Goal: Information Seeking & Learning: Learn about a topic

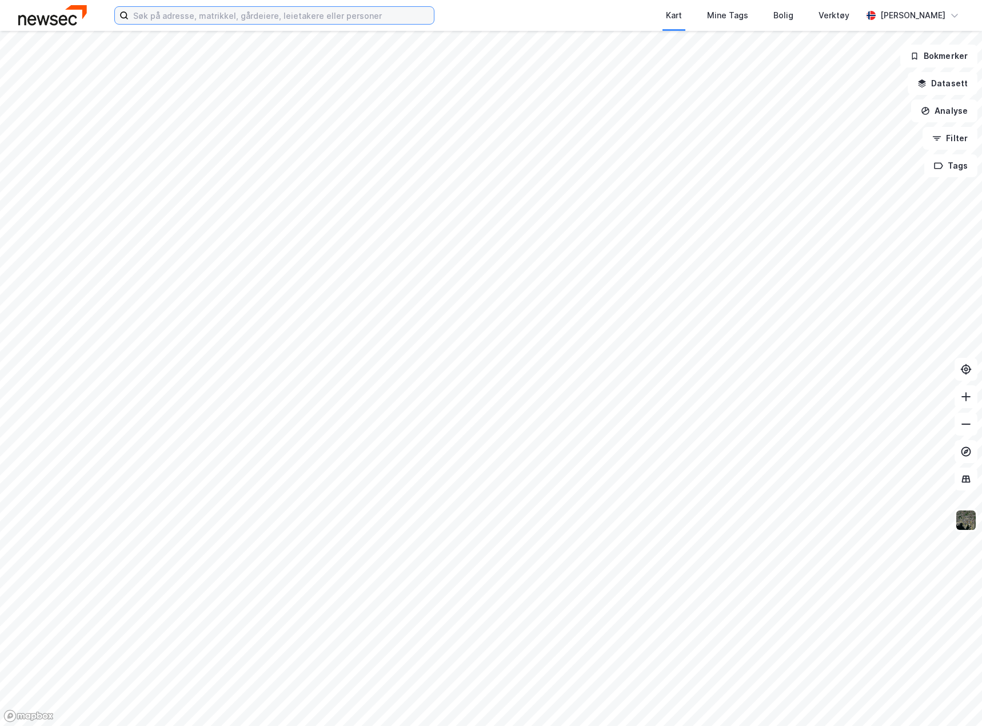
click at [177, 14] on input at bounding box center [281, 15] width 305 height 17
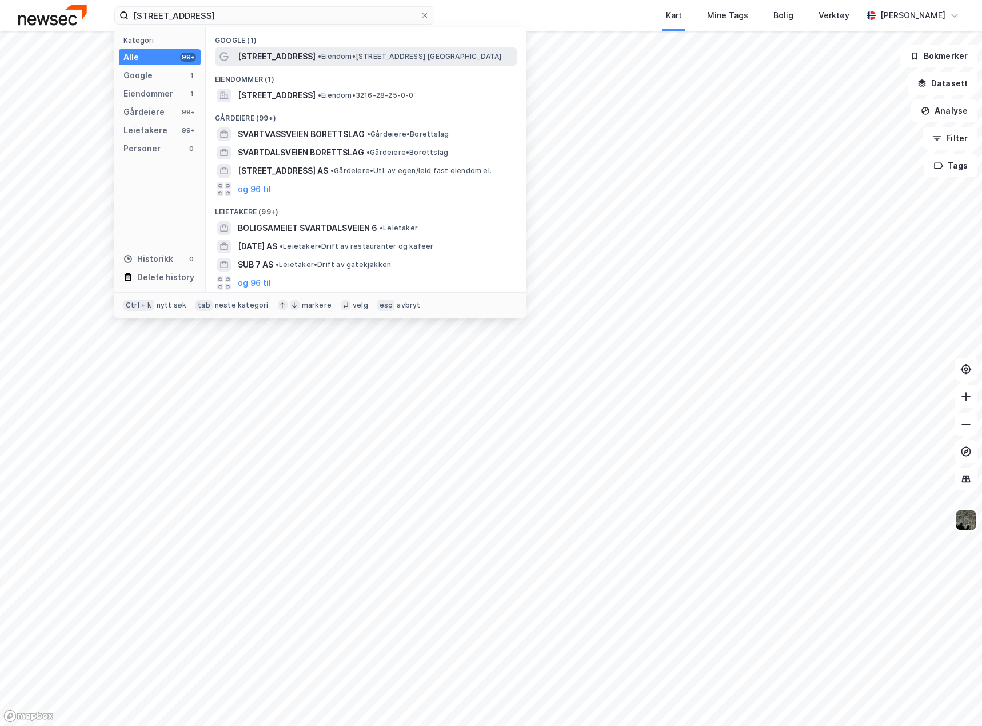
click at [273, 57] on span "[STREET_ADDRESS]" at bounding box center [277, 57] width 78 height 14
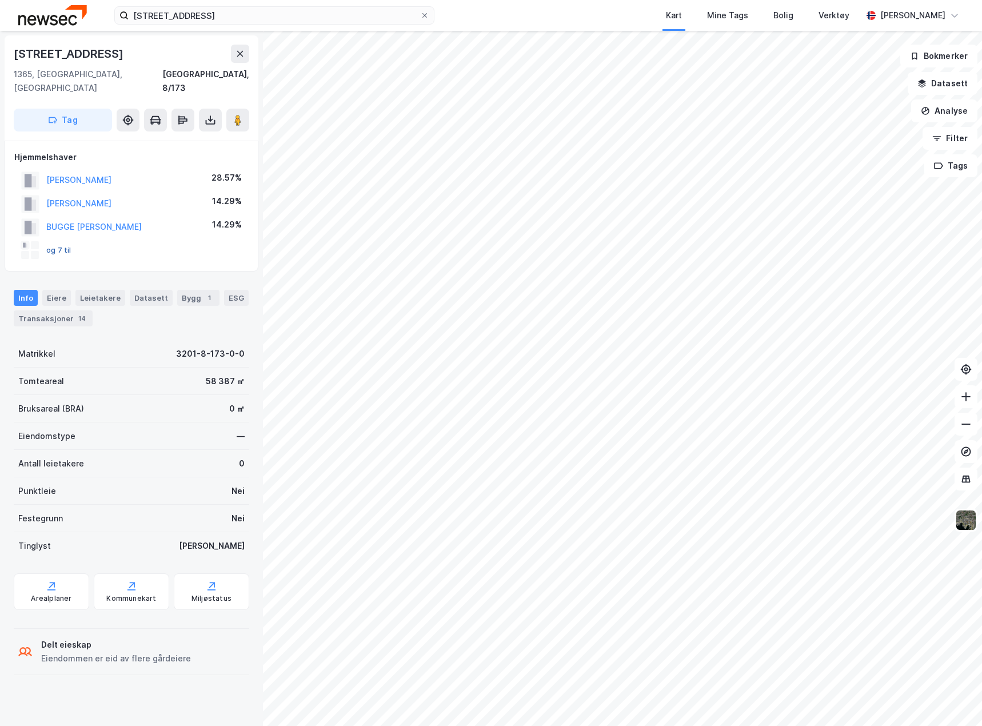
click at [0, 0] on button "og 7 til" at bounding box center [0, 0] width 0 height 0
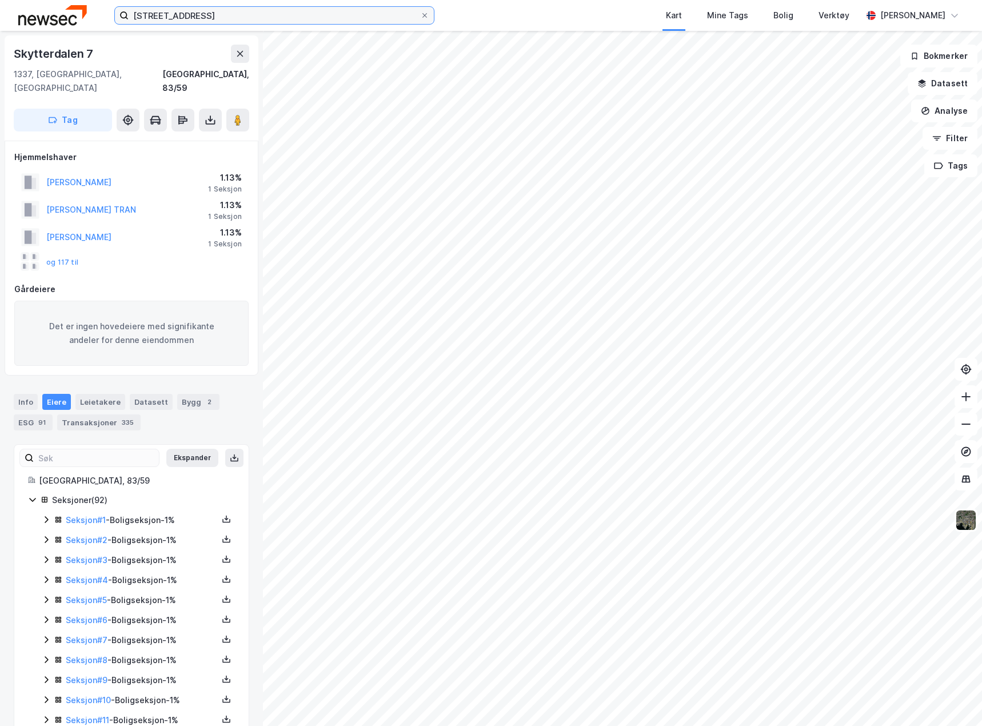
click at [223, 19] on input "[STREET_ADDRESS]" at bounding box center [275, 15] width 292 height 17
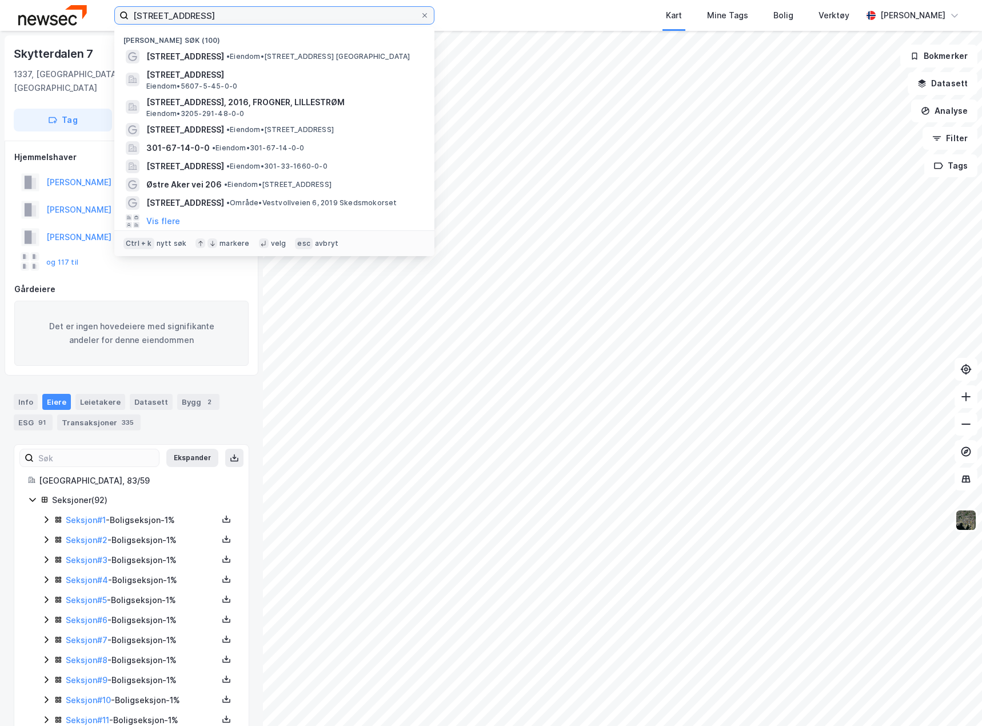
click at [223, 19] on input "[STREET_ADDRESS]" at bounding box center [275, 15] width 292 height 17
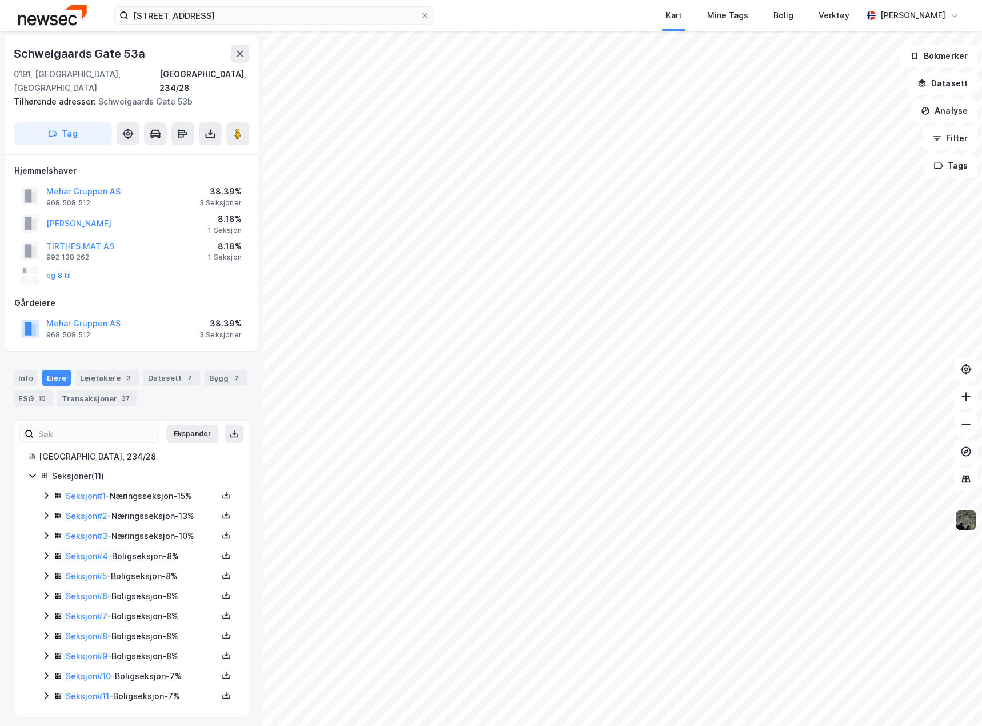
click at [43, 491] on icon at bounding box center [46, 495] width 9 height 9
click at [42, 570] on icon at bounding box center [46, 574] width 9 height 9
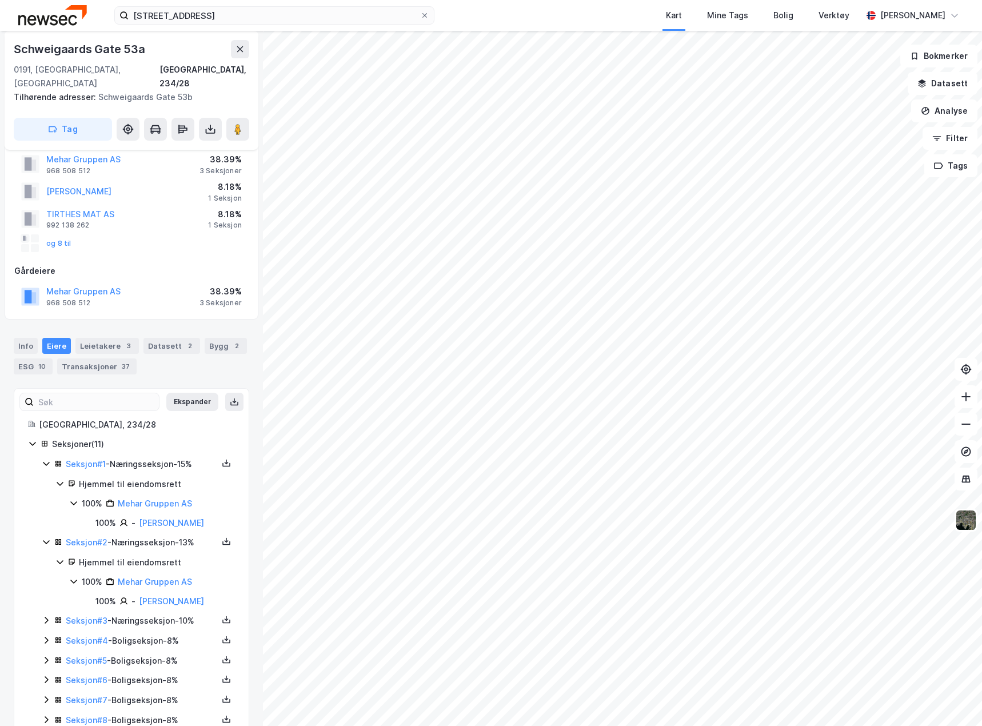
scroll to position [57, 0]
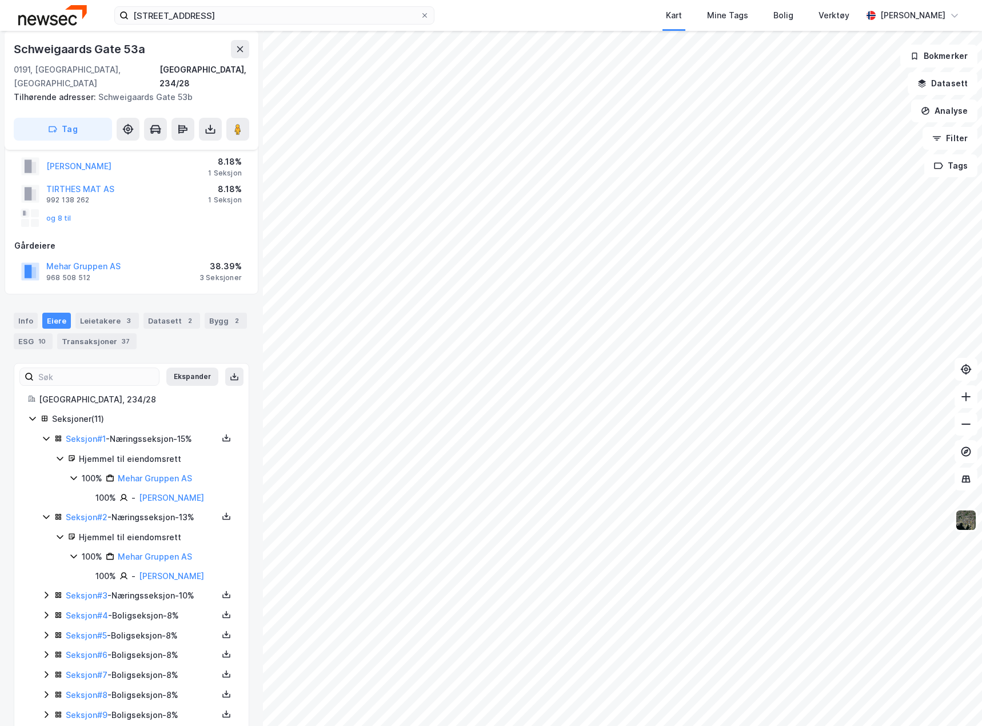
click at [42, 591] on icon at bounding box center [46, 595] width 9 height 9
click at [37, 336] on div "10" at bounding box center [42, 341] width 12 height 11
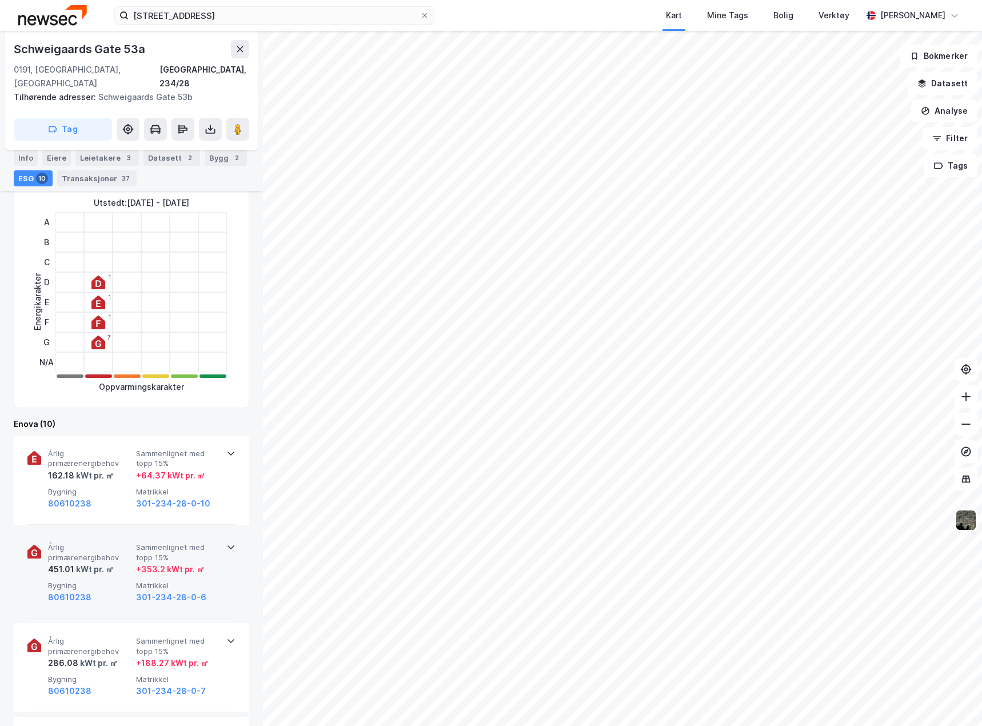
scroll to position [343, 0]
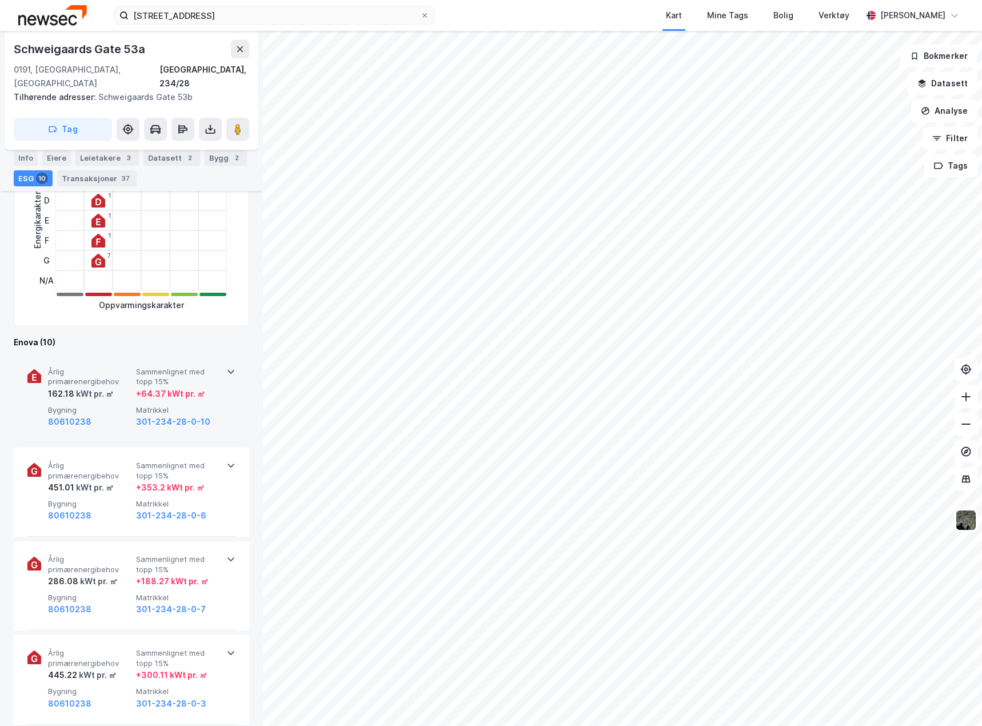
click at [132, 415] on div "Årlig primærenergibehov 162.18 kWt pr. ㎡ Sammenlignet med topp 15% + 64.37 kWt …" at bounding box center [134, 398] width 172 height 62
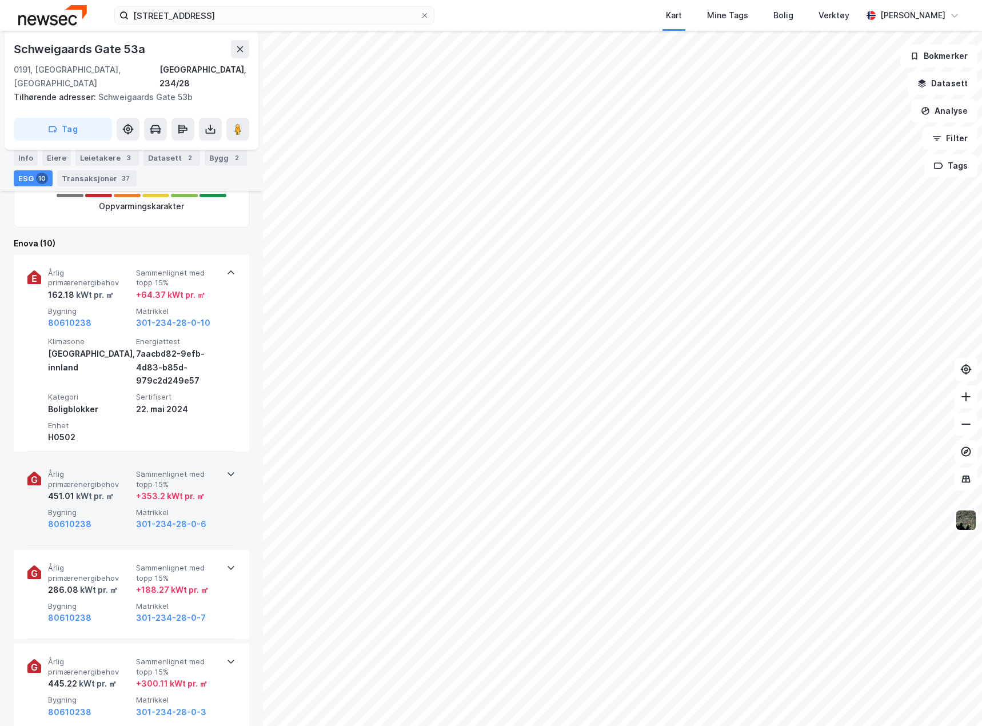
scroll to position [457, 0]
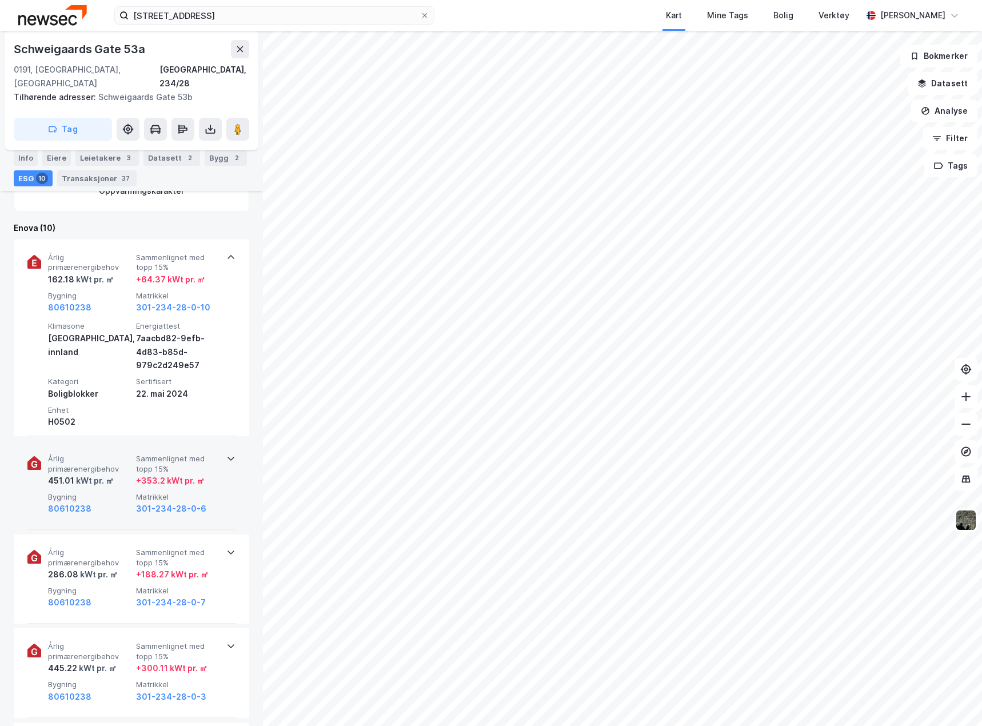
click at [217, 487] on div "Årlig primærenergibehov 451.01 kWt pr. ㎡ Sammenlignet med topp 15% + 353.2 kWt …" at bounding box center [131, 485] width 208 height 89
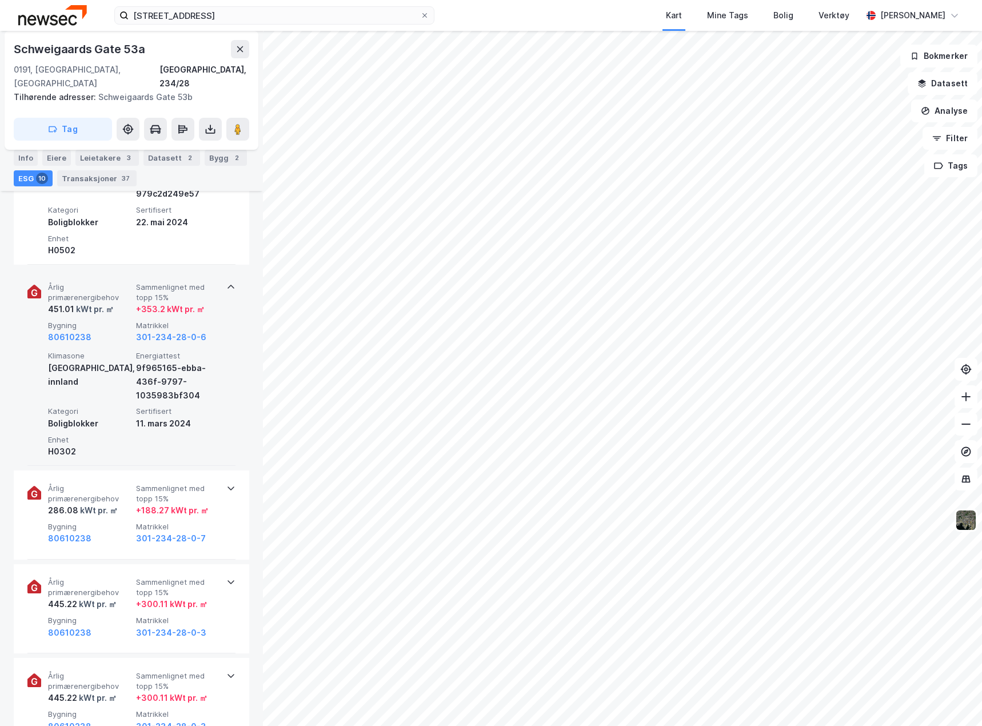
click at [217, 487] on div "Årlig primærenergibehov 286.08 kWt pr. ㎡ Sammenlignet med topp 15% + 188.27 kWt…" at bounding box center [131, 515] width 208 height 89
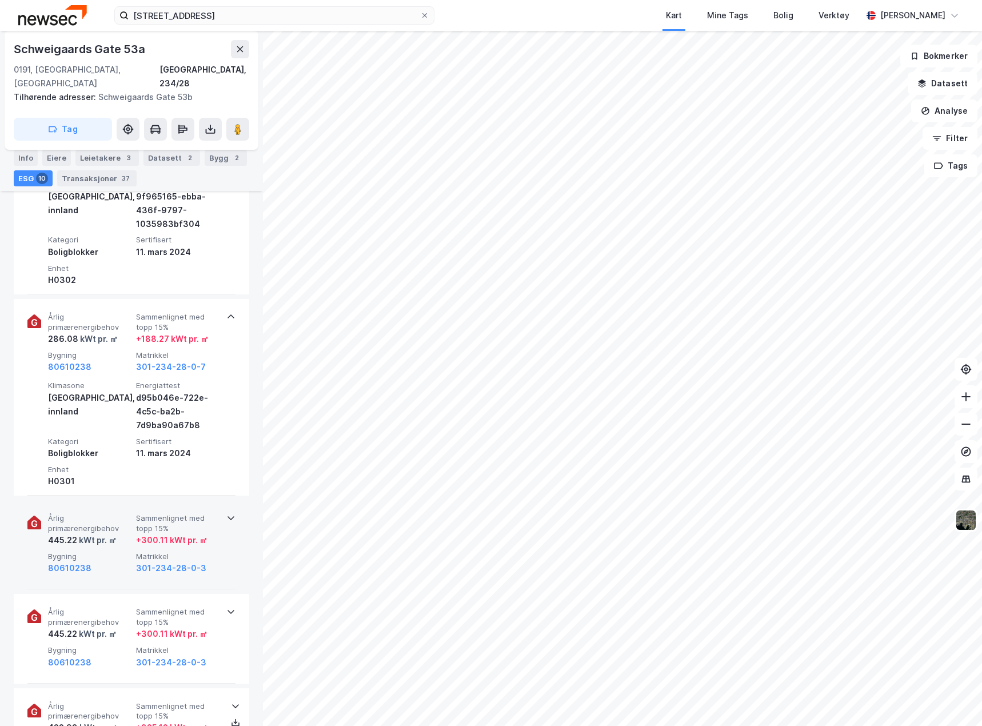
click at [228, 536] on div "Årlig primærenergibehov 445.22 kWt pr. ㎡ Sammenlignet med topp 15% + 300.11 kWt…" at bounding box center [131, 544] width 208 height 89
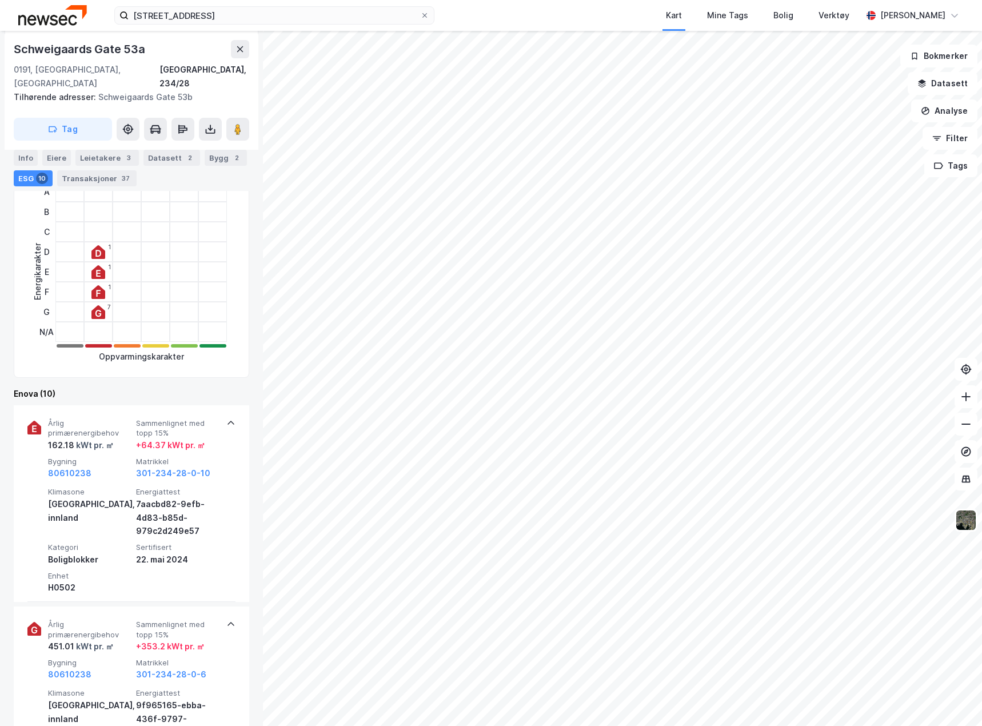
scroll to position [0, 0]
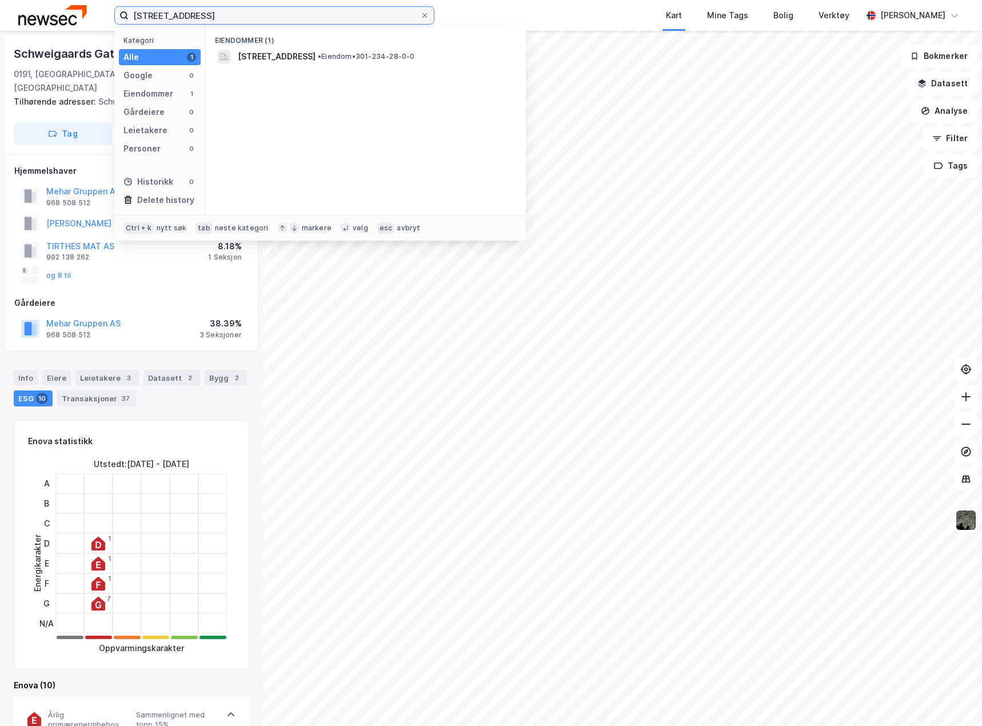
click at [186, 19] on input "[STREET_ADDRESS]" at bounding box center [275, 15] width 292 height 17
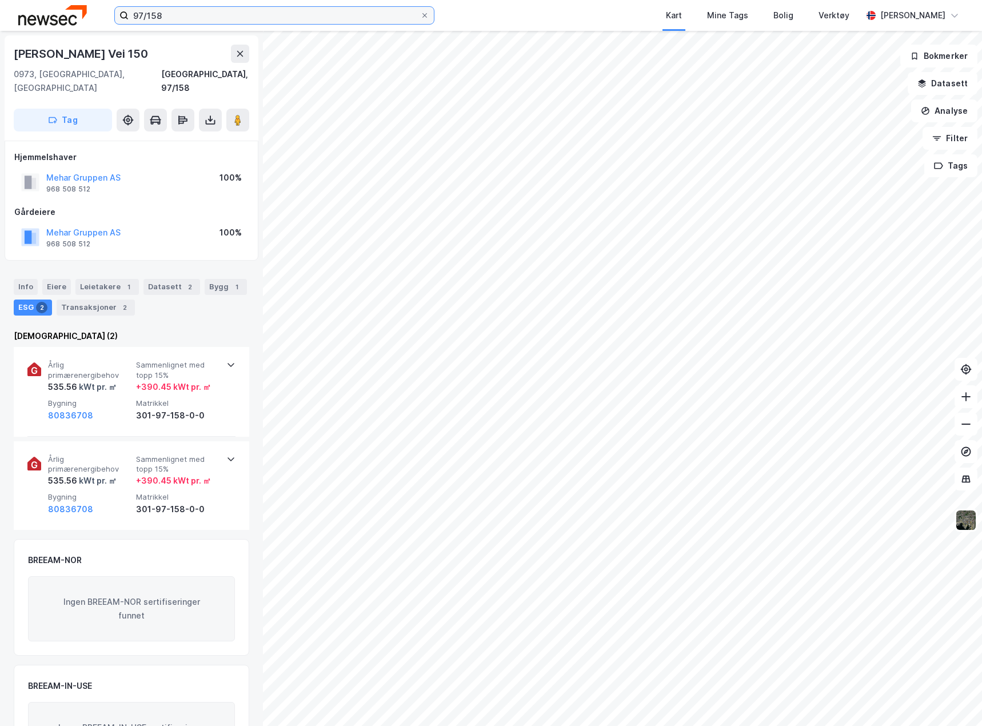
scroll to position [3, 0]
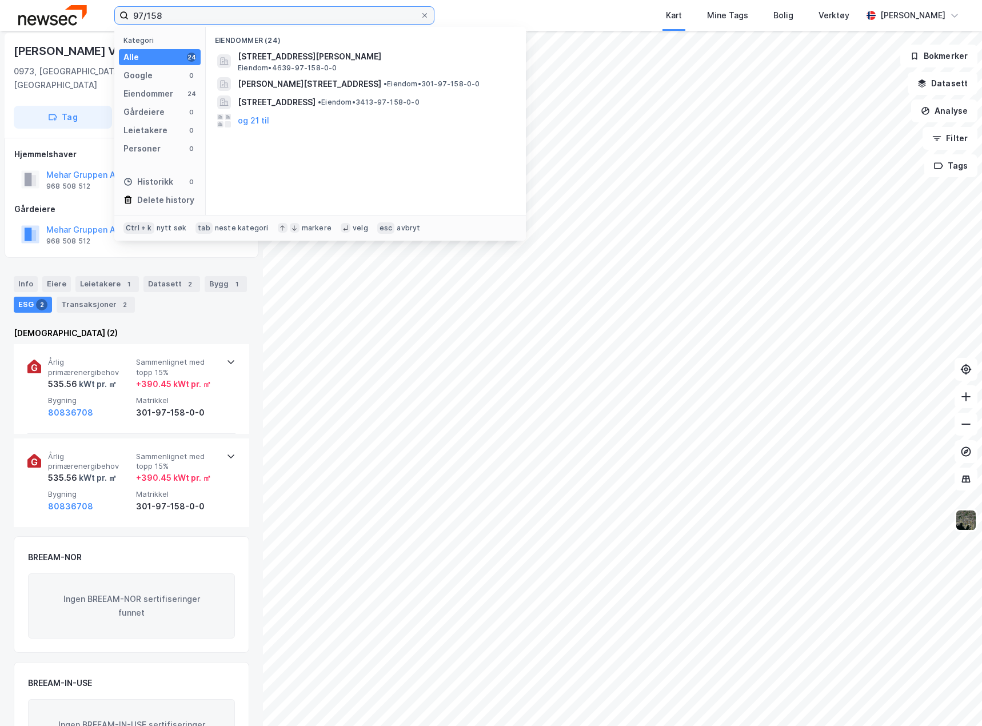
click at [214, 15] on input "97/158" at bounding box center [275, 15] width 292 height 17
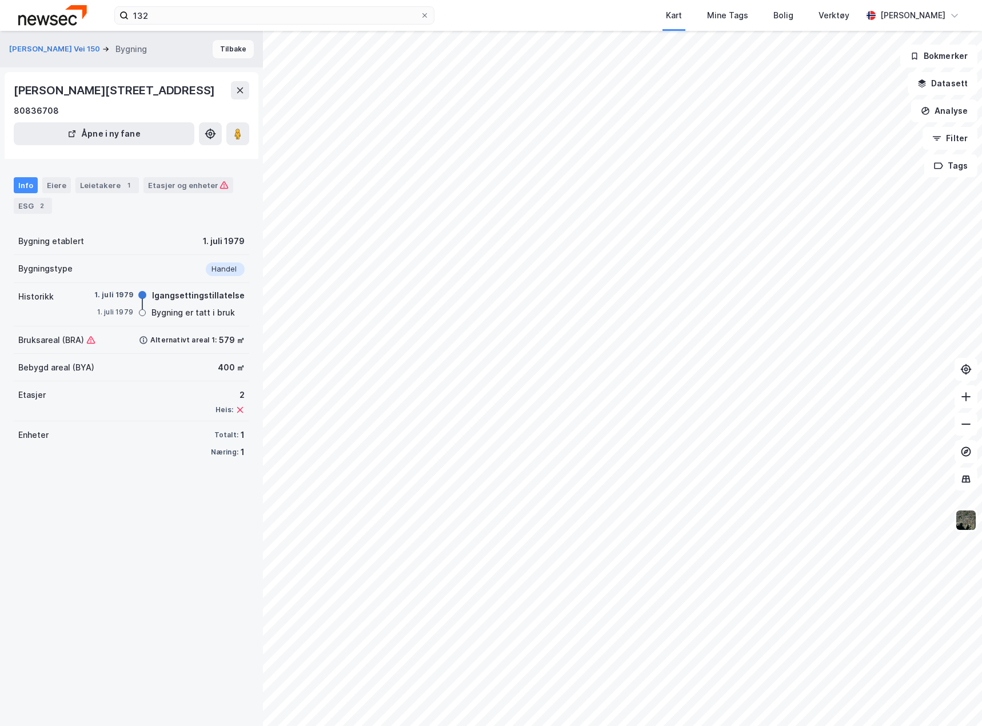
click at [234, 49] on button "Tilbake" at bounding box center [233, 49] width 41 height 18
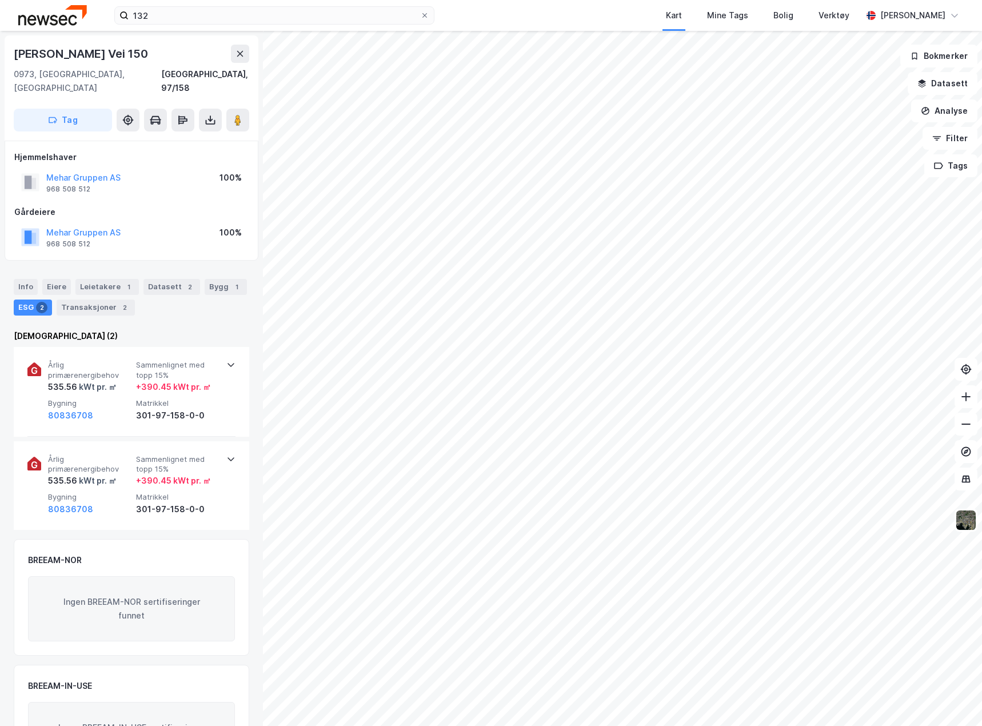
scroll to position [3, 0]
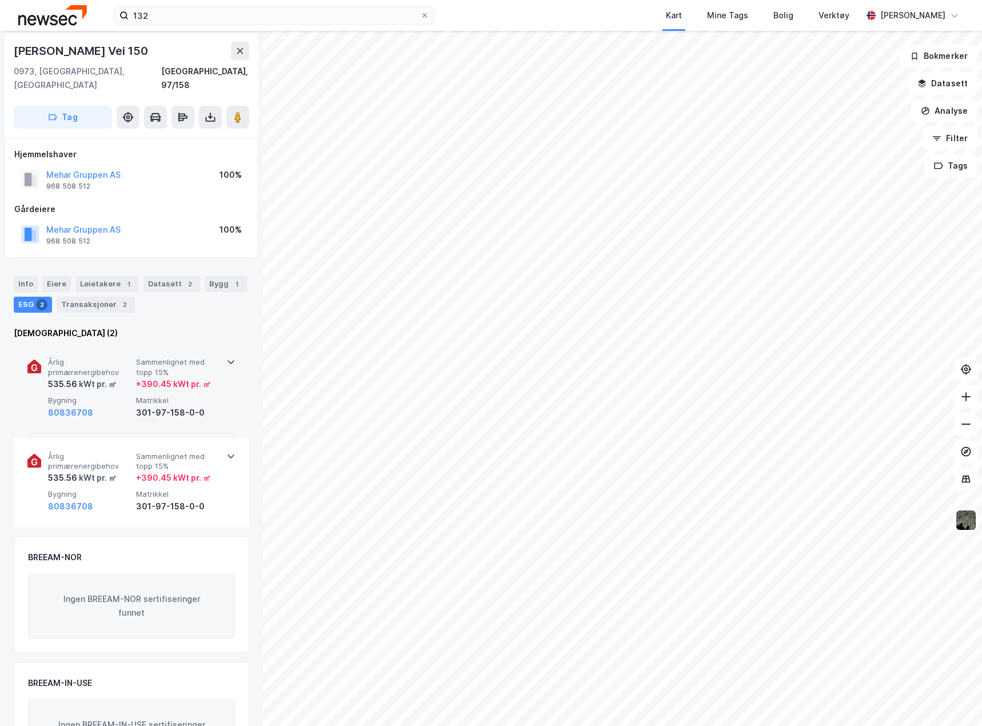
click at [120, 406] on div "80836708" at bounding box center [89, 413] width 83 height 14
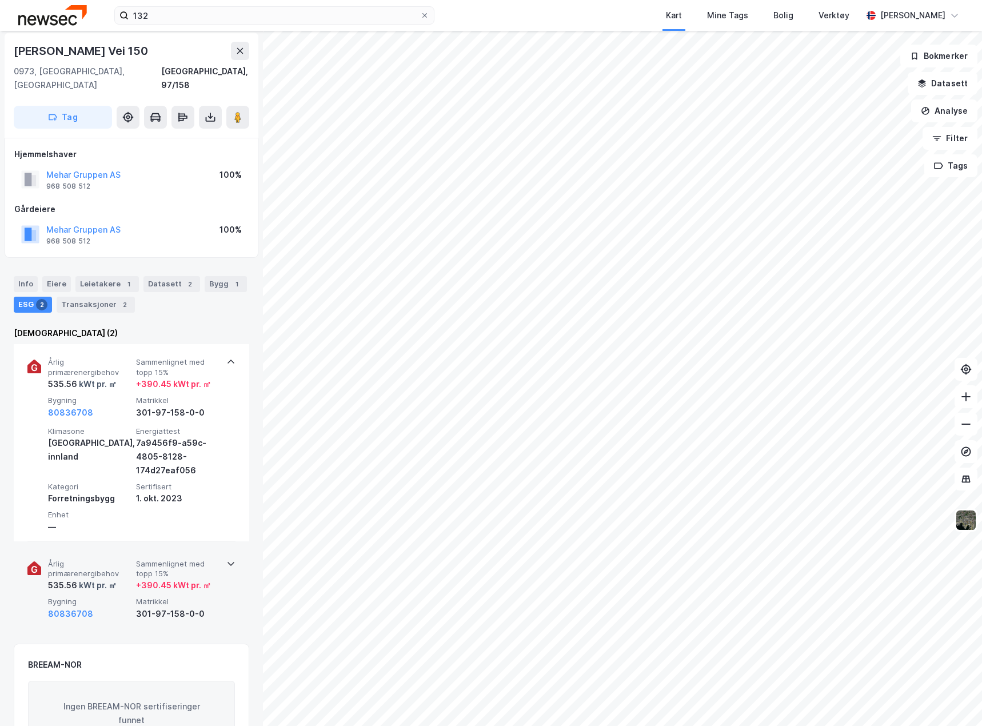
click at [230, 611] on div "Årlig primærenergibehov 535.56 kWt pr. ㎡ Sammenlignet med topp 15% + 390.45 kWt…" at bounding box center [131, 590] width 208 height 89
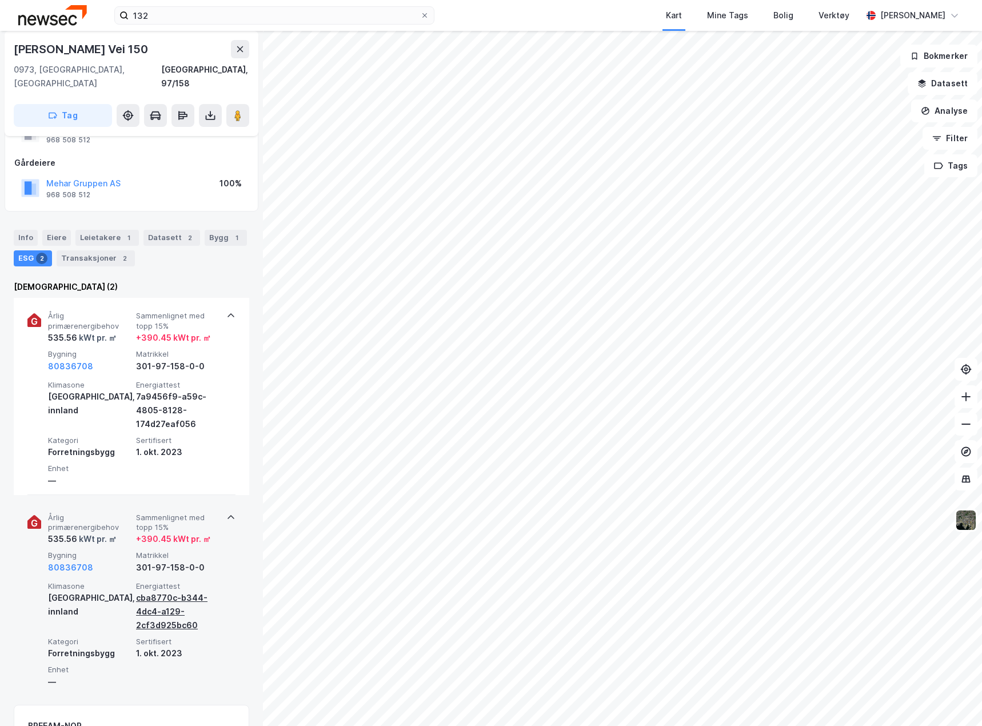
scroll to position [0, 0]
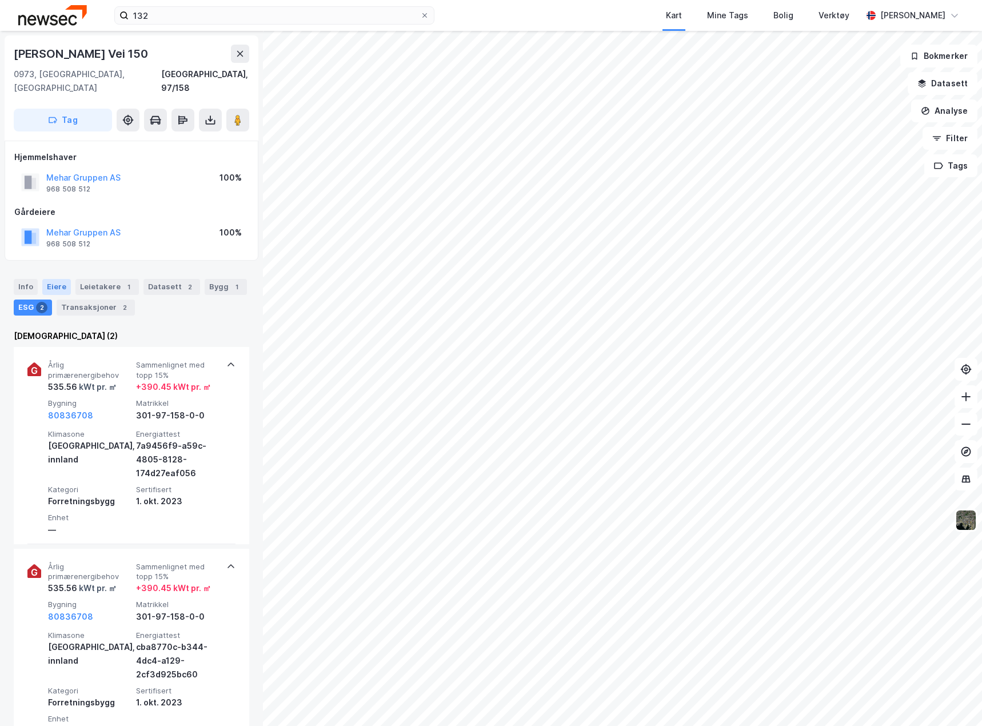
click at [51, 279] on div "Eiere" at bounding box center [56, 287] width 29 height 16
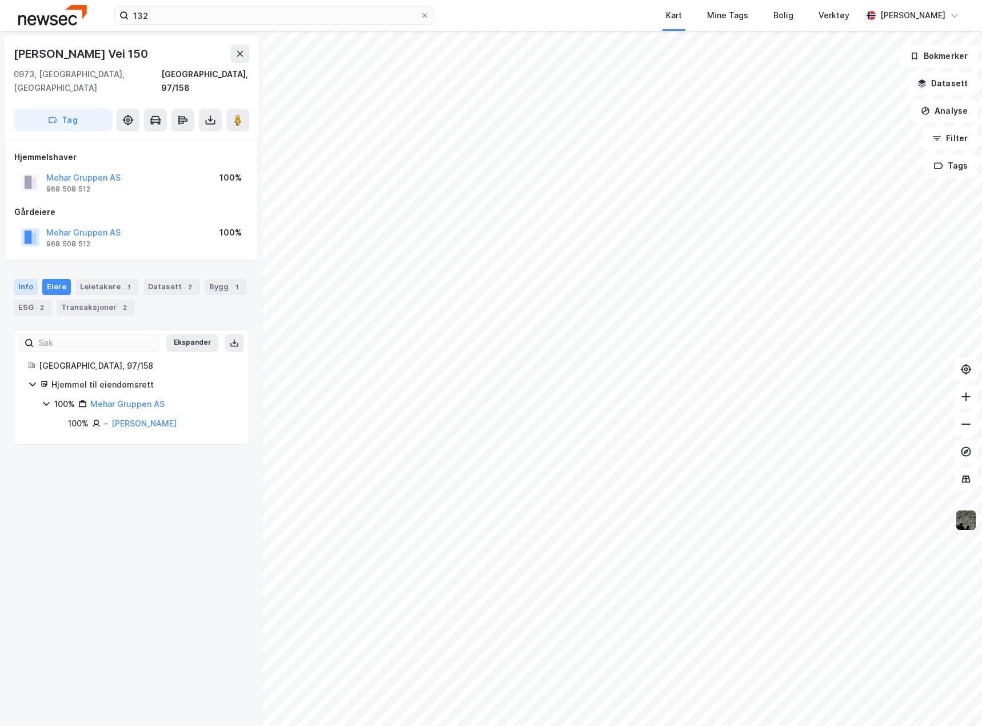
click at [21, 279] on div "Info" at bounding box center [26, 287] width 24 height 16
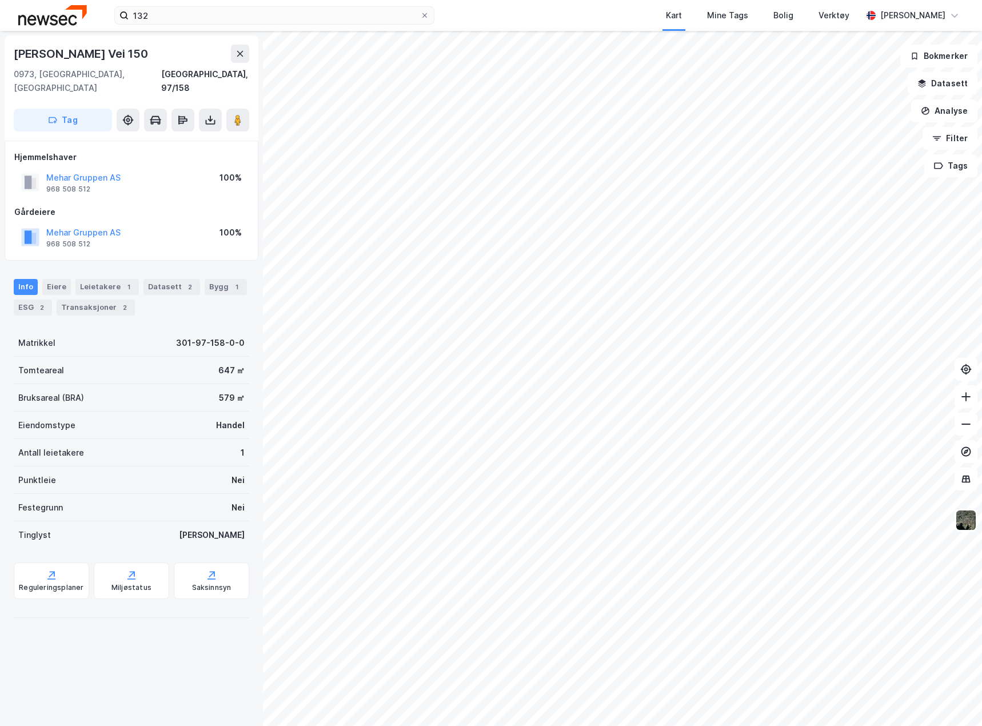
click at [436, 726] on html "132 Kart Mine Tags Bolig Verktøy [PERSON_NAME] [PERSON_NAME] Vei 150 0973, [GEO…" at bounding box center [491, 363] width 982 height 726
click at [181, 14] on input "132" at bounding box center [275, 15] width 292 height 17
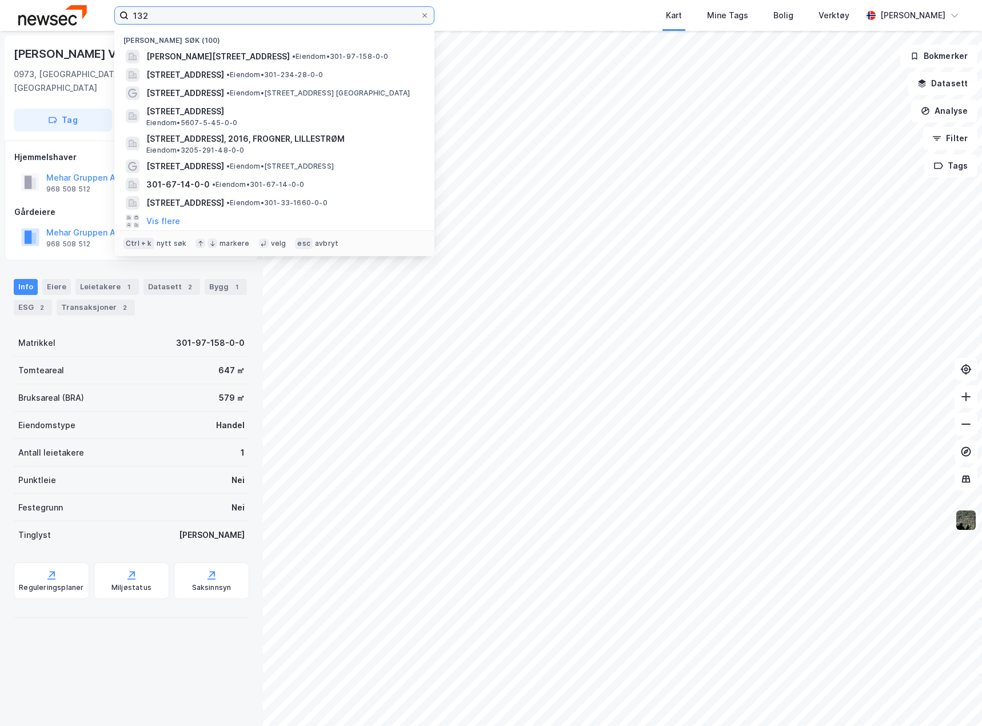
click at [181, 14] on input "132" at bounding box center [275, 15] width 292 height 17
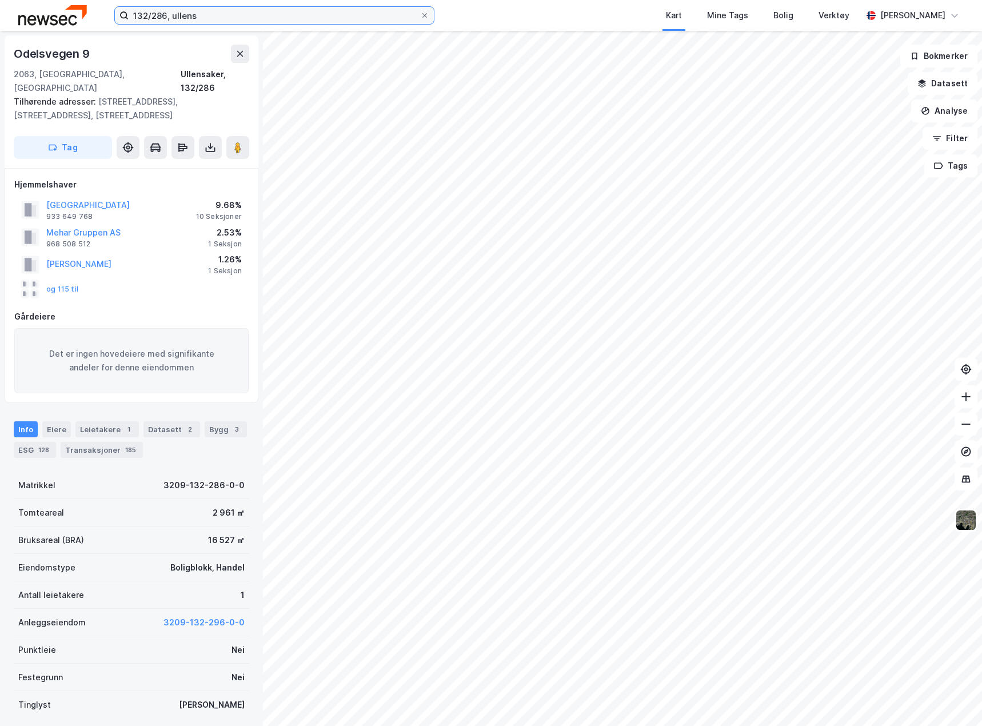
scroll to position [2, 0]
click at [56, 420] on div "Eiere" at bounding box center [56, 428] width 29 height 16
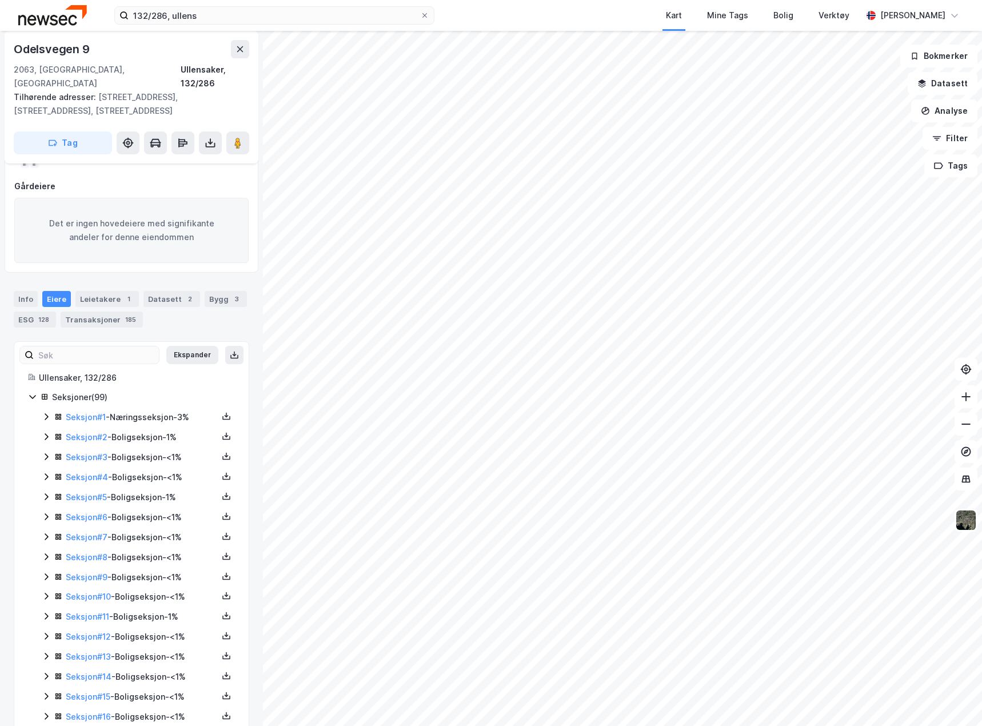
scroll to position [229, 0]
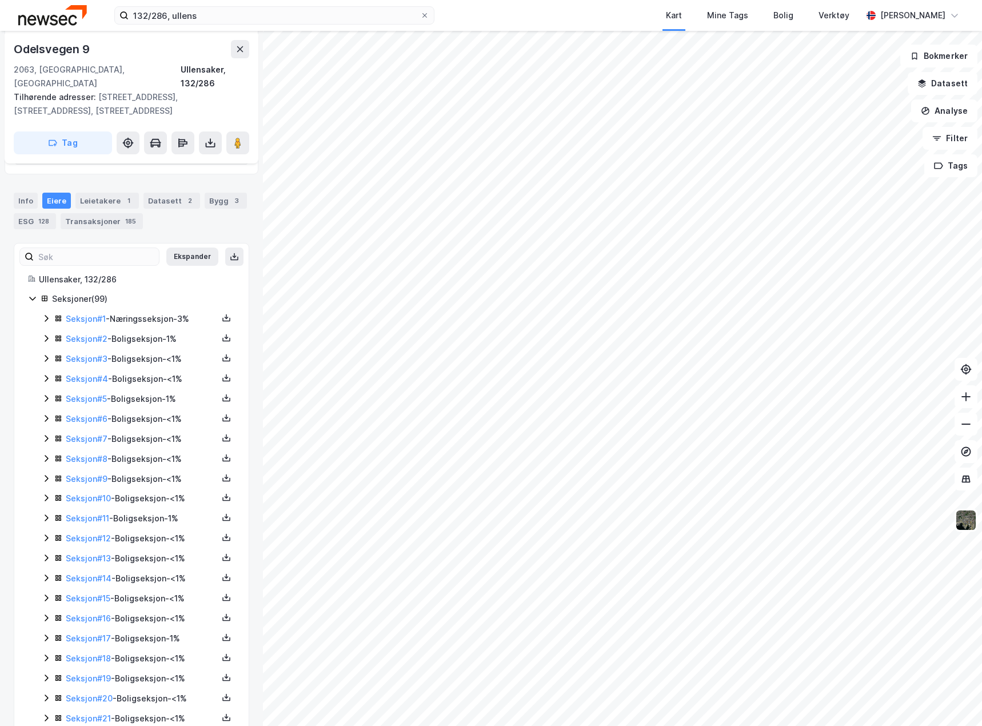
click at [42, 314] on icon at bounding box center [46, 318] width 9 height 9
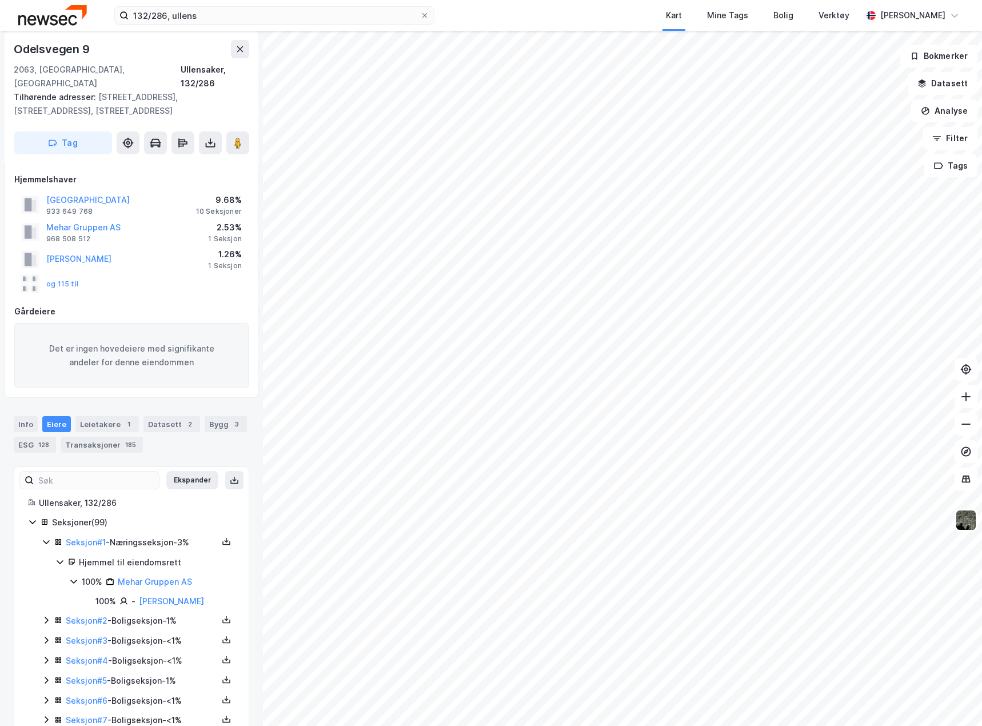
scroll to position [0, 0]
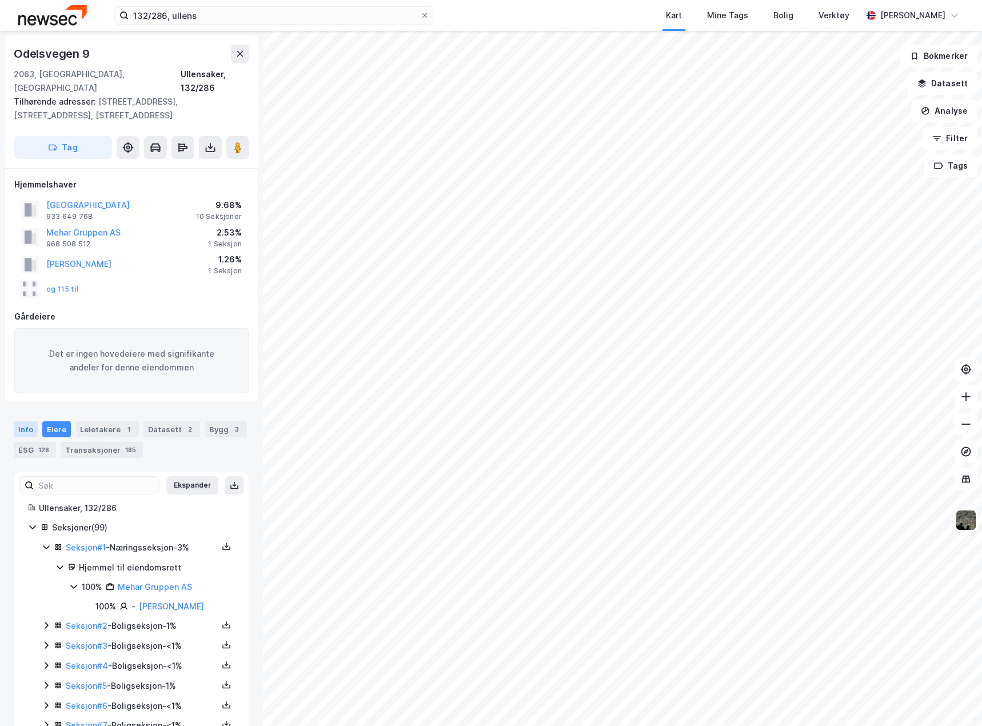
click at [23, 421] on div "Info" at bounding box center [26, 429] width 24 height 16
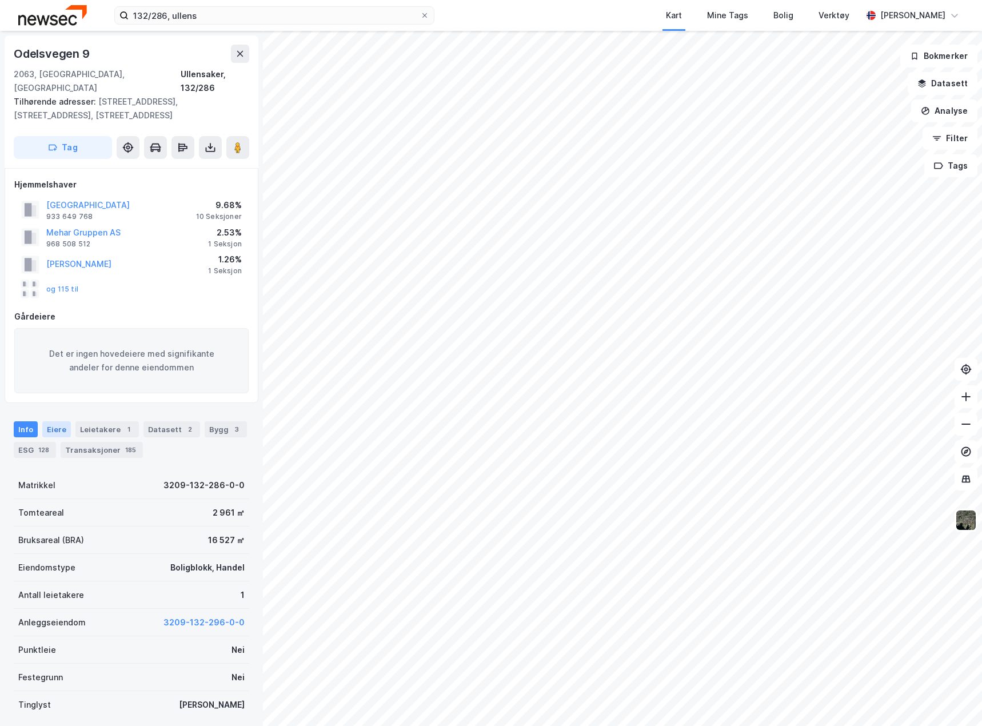
click at [54, 421] on div "Eiere" at bounding box center [56, 429] width 29 height 16
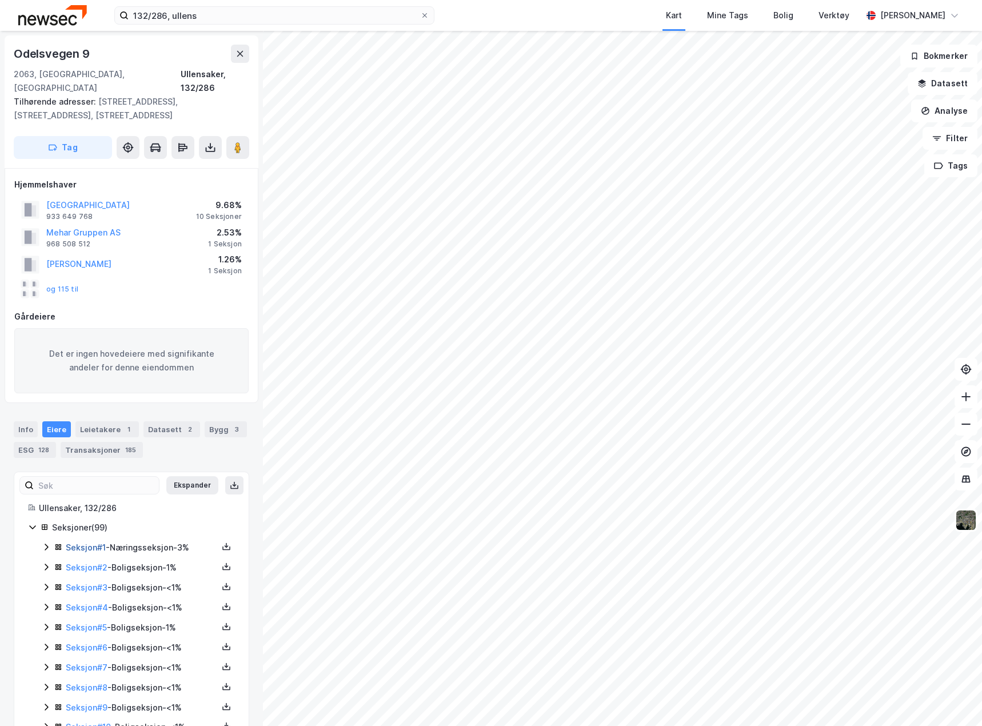
click at [81, 543] on link "Seksjon # 1" at bounding box center [86, 548] width 40 height 10
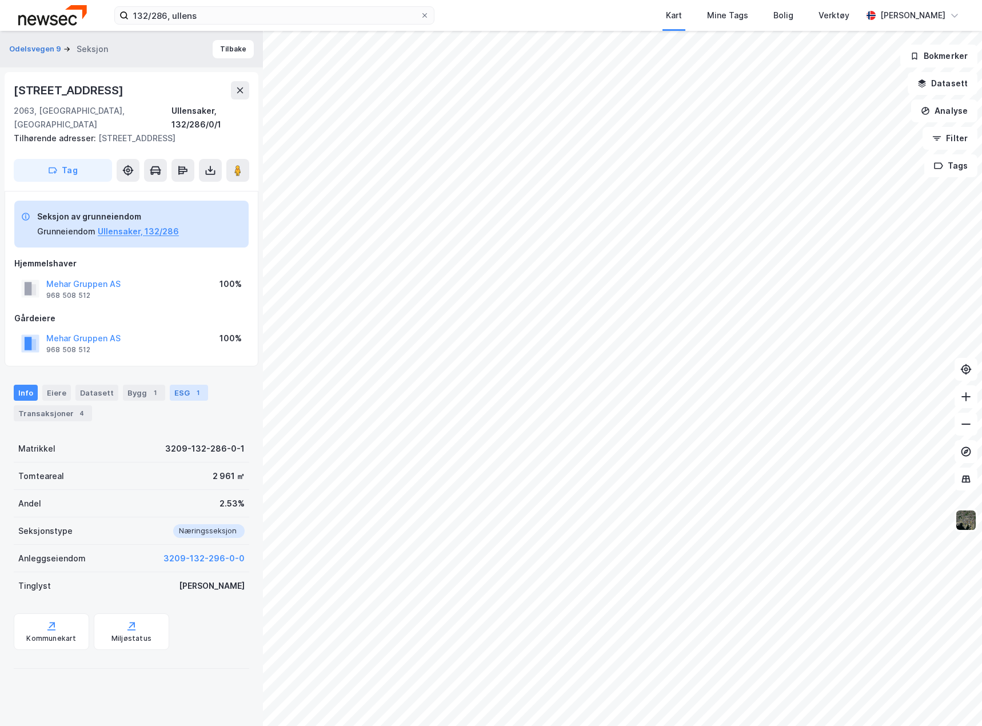
click at [192, 387] on div "1" at bounding box center [197, 392] width 11 height 11
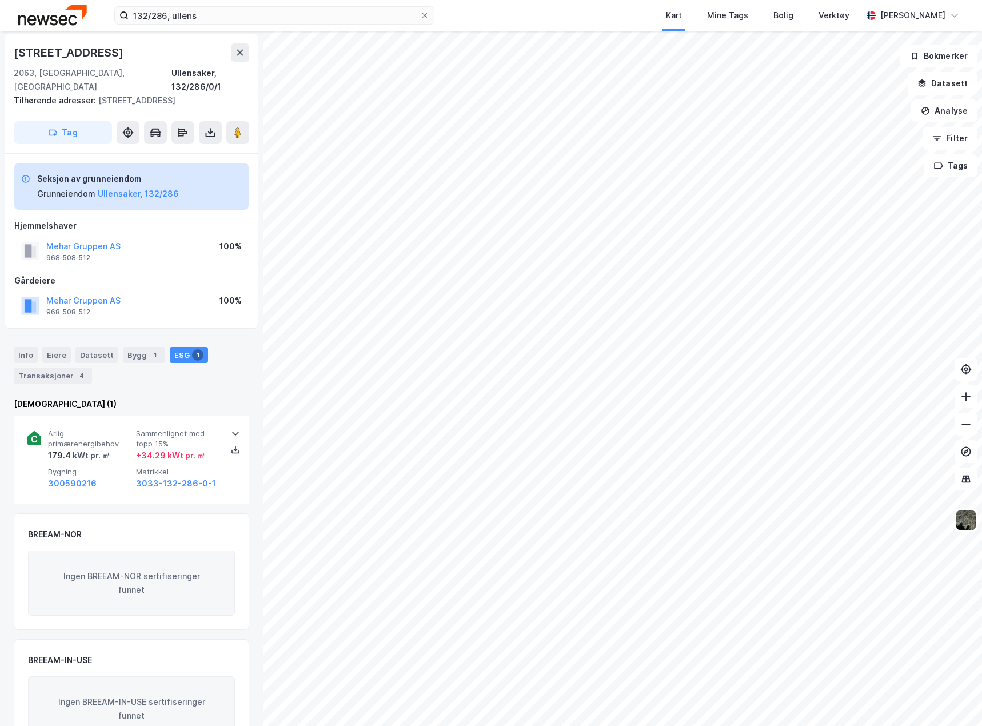
scroll to position [57, 0]
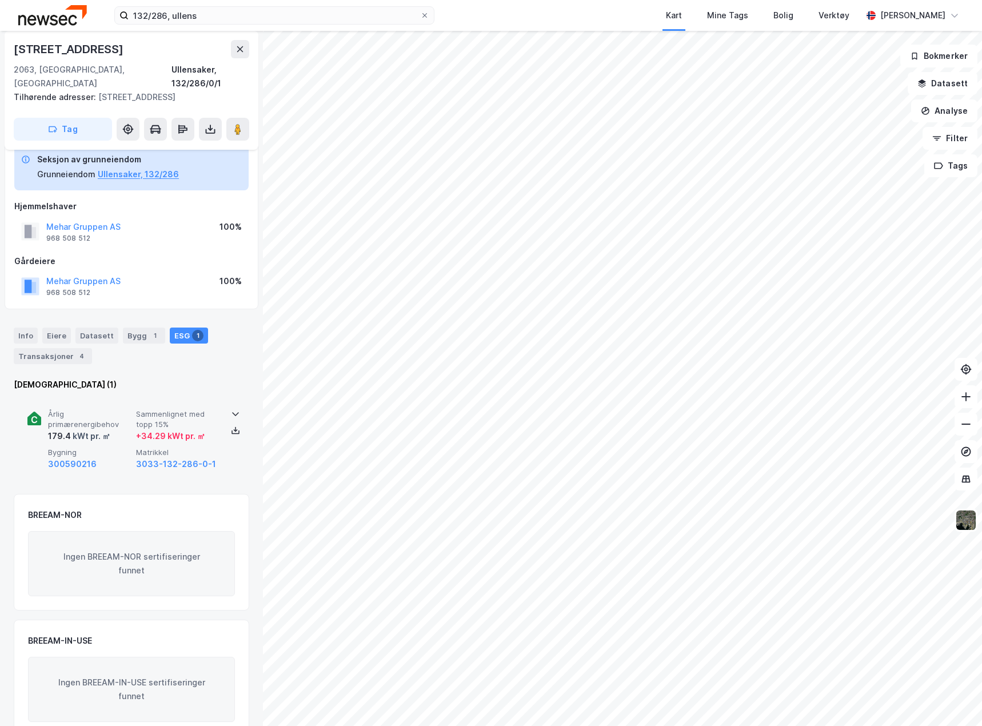
click at [233, 457] on div "Årlig primærenergibehov 179.4 kWt pr. ㎡ Sammenlignet med topp 15% + 34.29 kWt p…" at bounding box center [132, 440] width 236 height 89
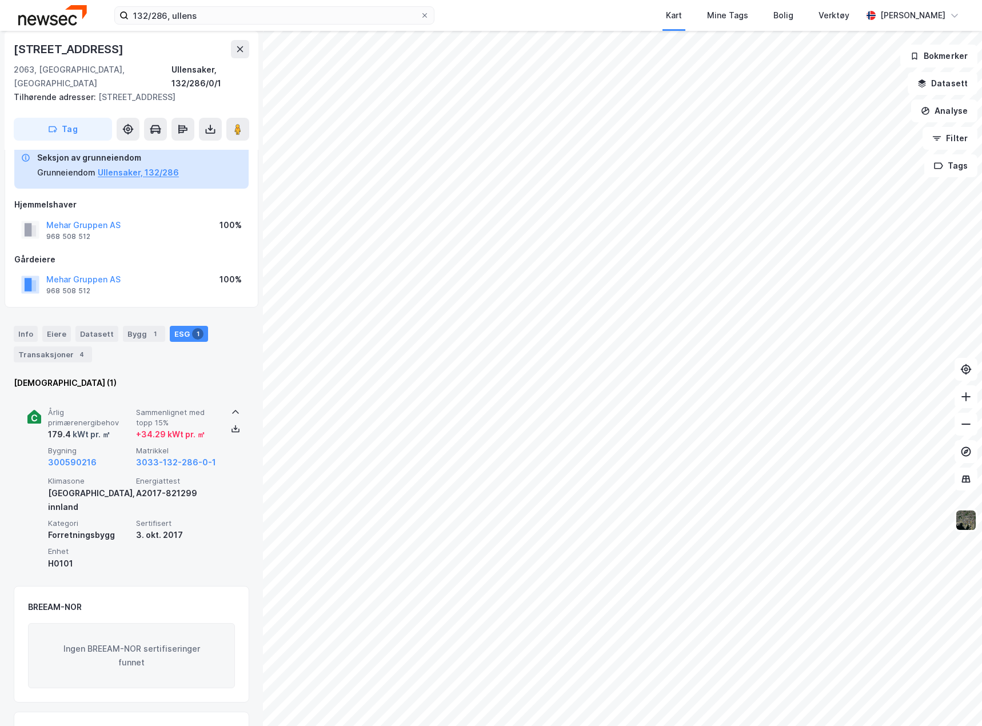
scroll to position [33, 0]
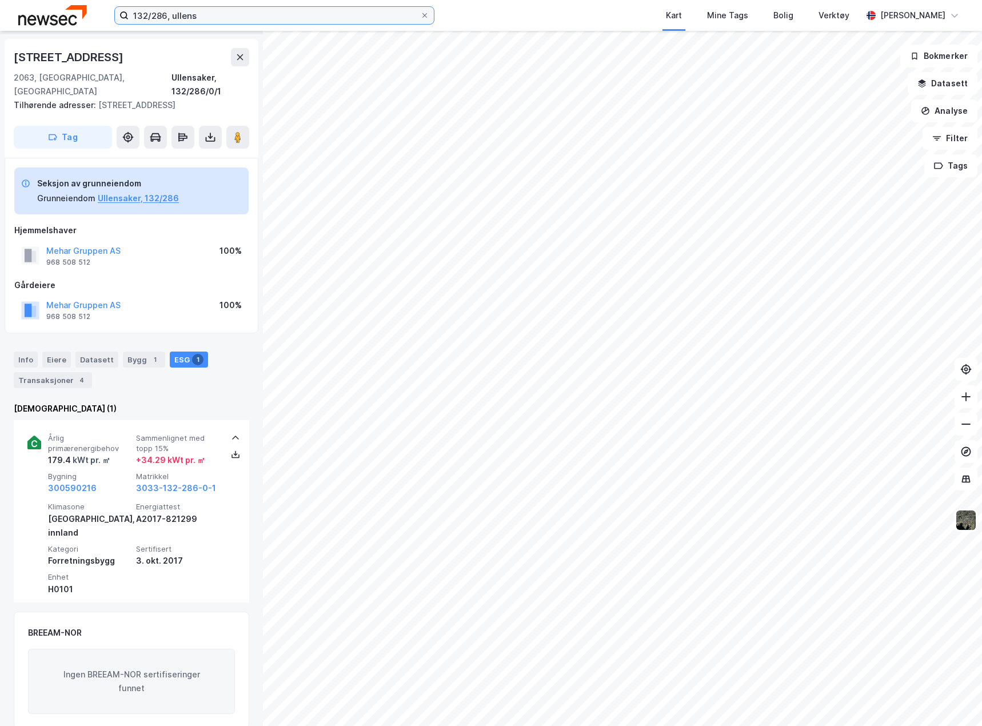
click at [244, 15] on input "132/286, ullens" at bounding box center [275, 15] width 292 height 17
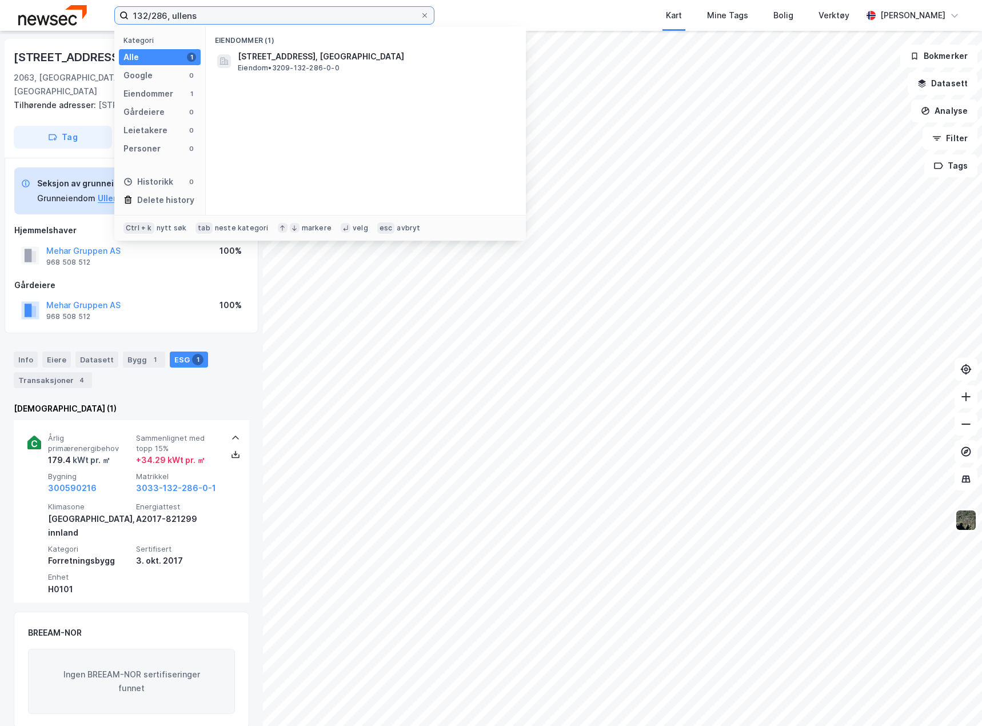
click at [244, 15] on input "132/286, ullens" at bounding box center [275, 15] width 292 height 17
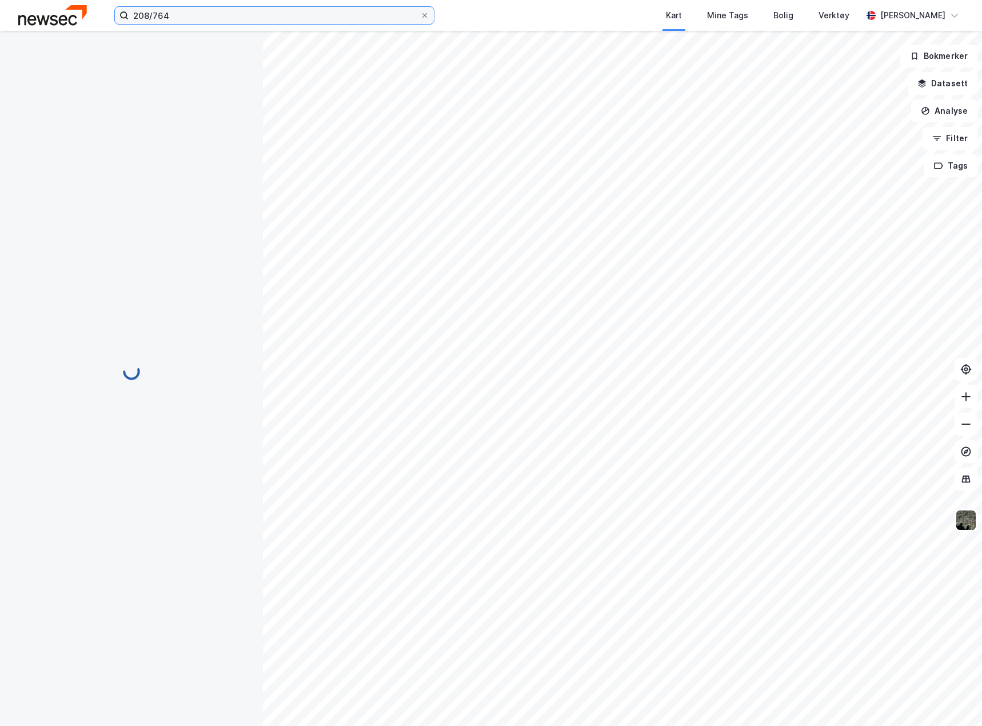
scroll to position [33, 0]
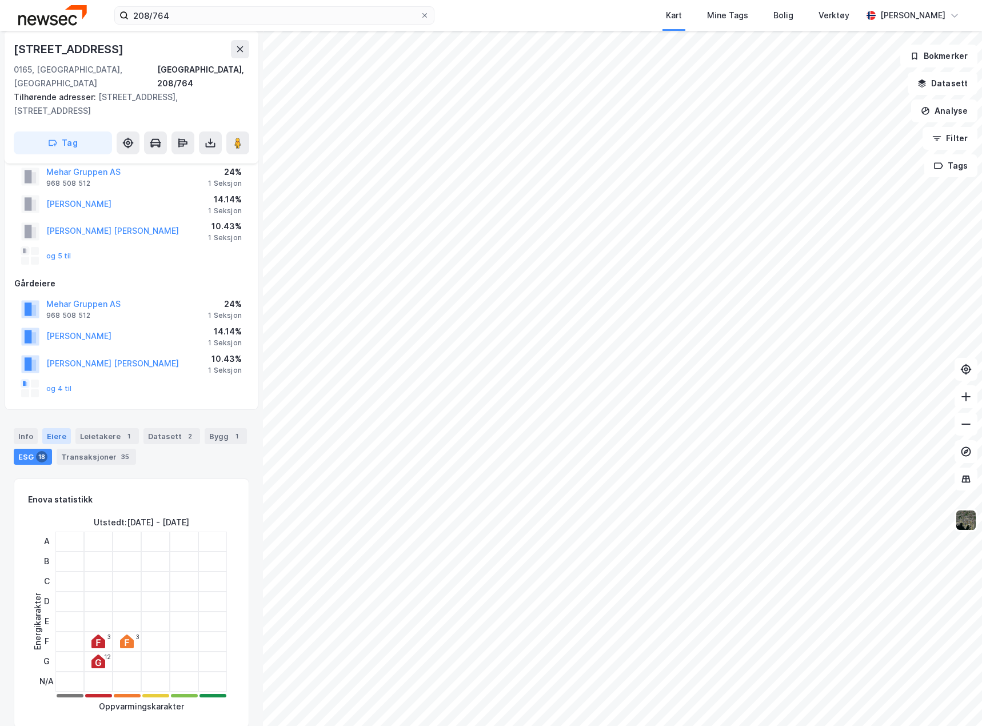
click at [55, 428] on div "Eiere" at bounding box center [56, 436] width 29 height 16
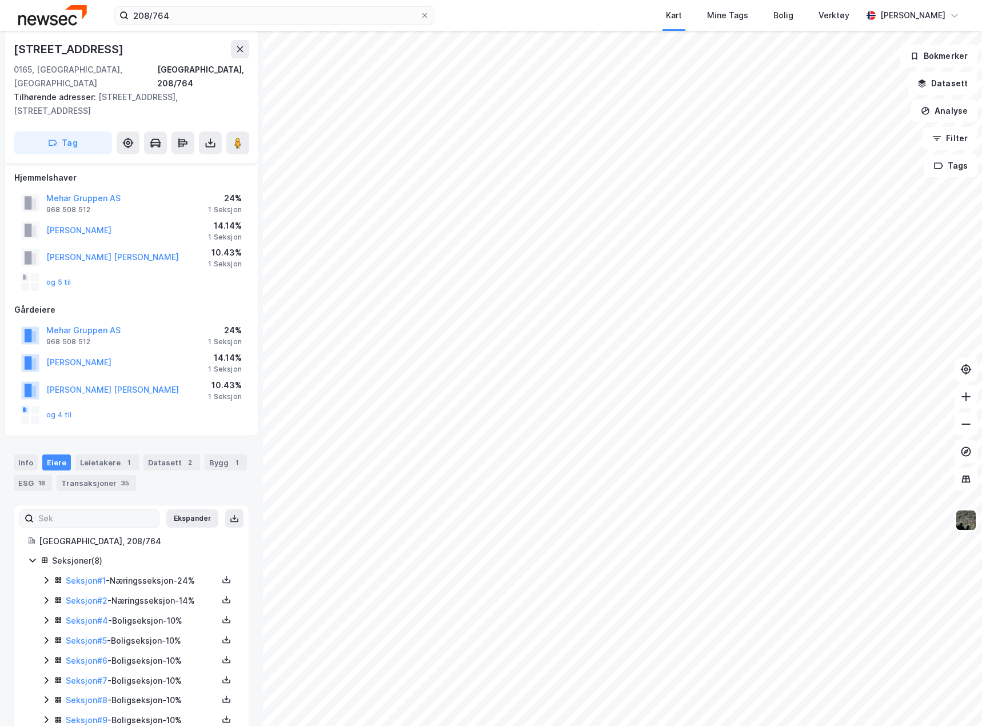
scroll to position [9, 0]
click at [45, 574] on icon at bounding box center [46, 578] width 9 height 9
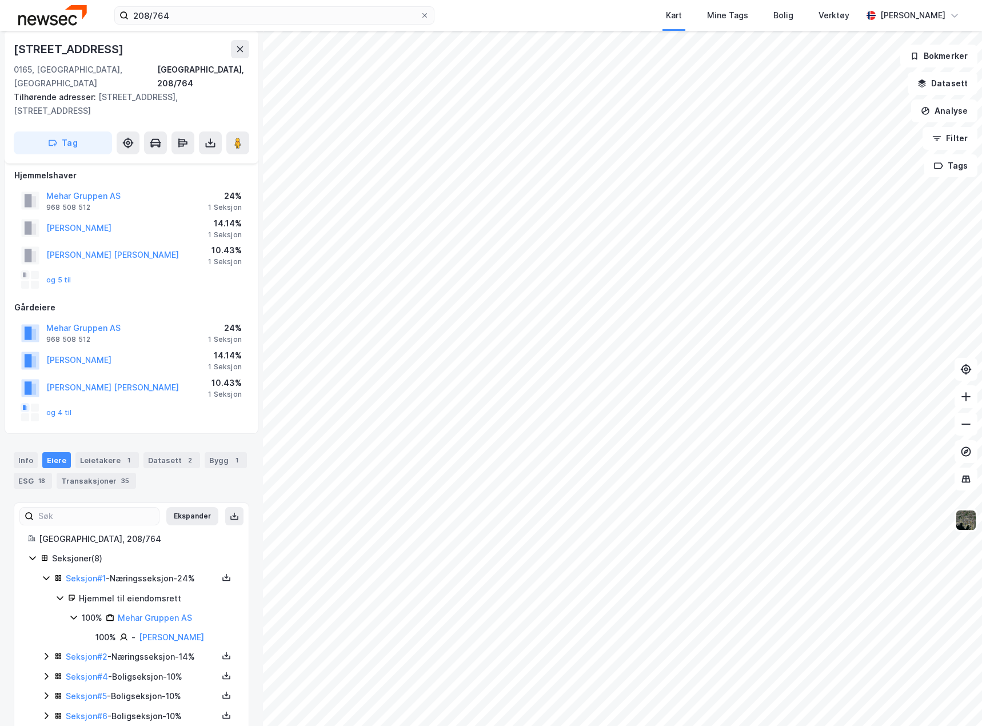
click at [46, 652] on icon at bounding box center [46, 656] width 9 height 9
click at [27, 452] on div "Info" at bounding box center [26, 460] width 24 height 16
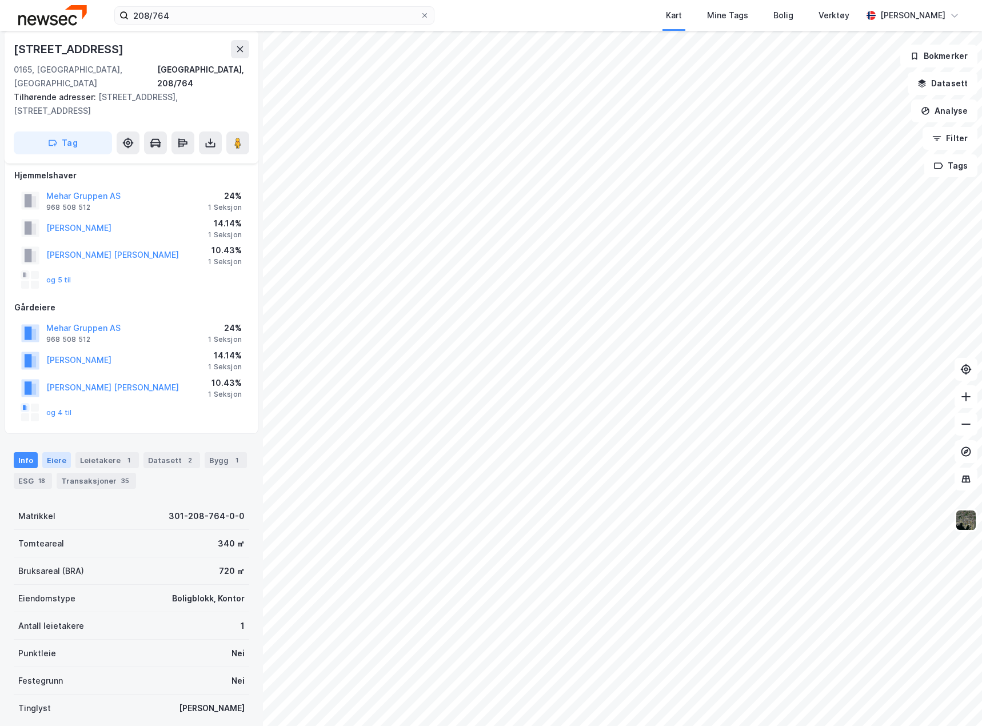
click at [57, 452] on div "Eiere" at bounding box center [56, 460] width 29 height 16
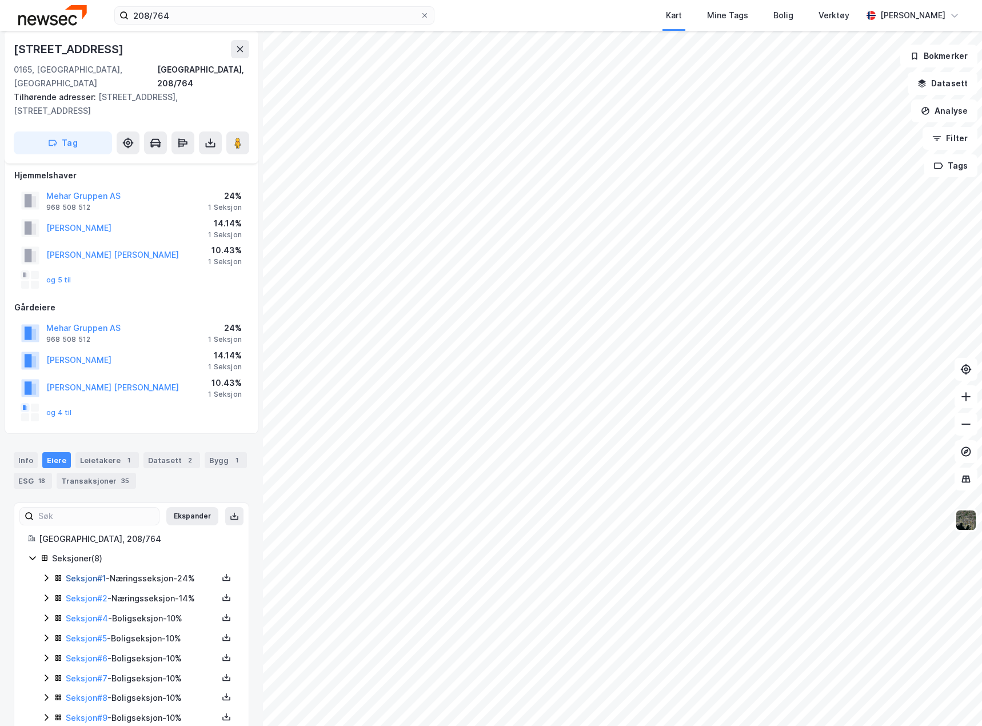
click at [81, 574] on link "Seksjon # 1" at bounding box center [86, 579] width 40 height 10
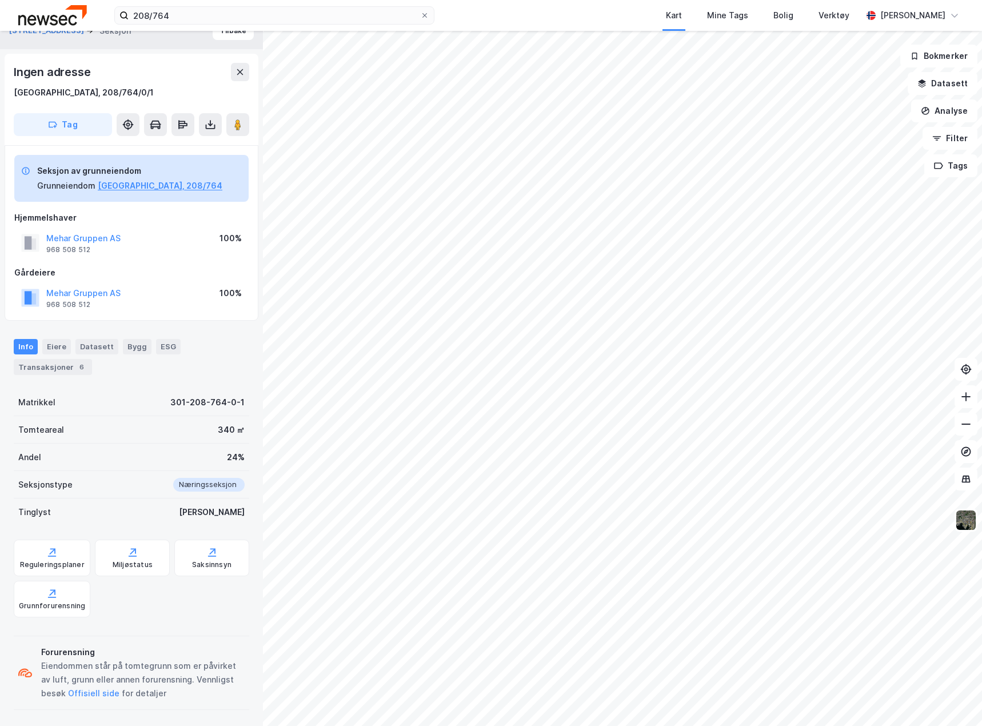
scroll to position [21, 0]
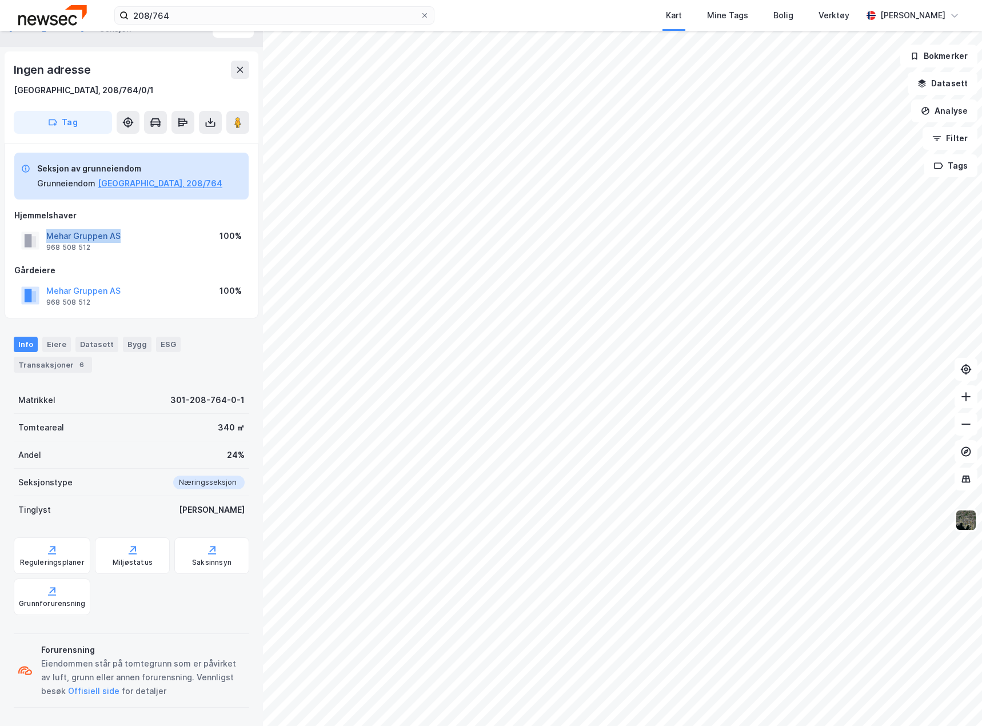
drag, startPoint x: 129, startPoint y: 232, endPoint x: 46, endPoint y: 240, distance: 83.3
click at [46, 240] on div "Mehar Gruppen AS 968 508 512 100%" at bounding box center [131, 240] width 234 height 27
copy button "Mehar Gruppen AS"
click at [163, 346] on div "ESG" at bounding box center [168, 344] width 25 height 15
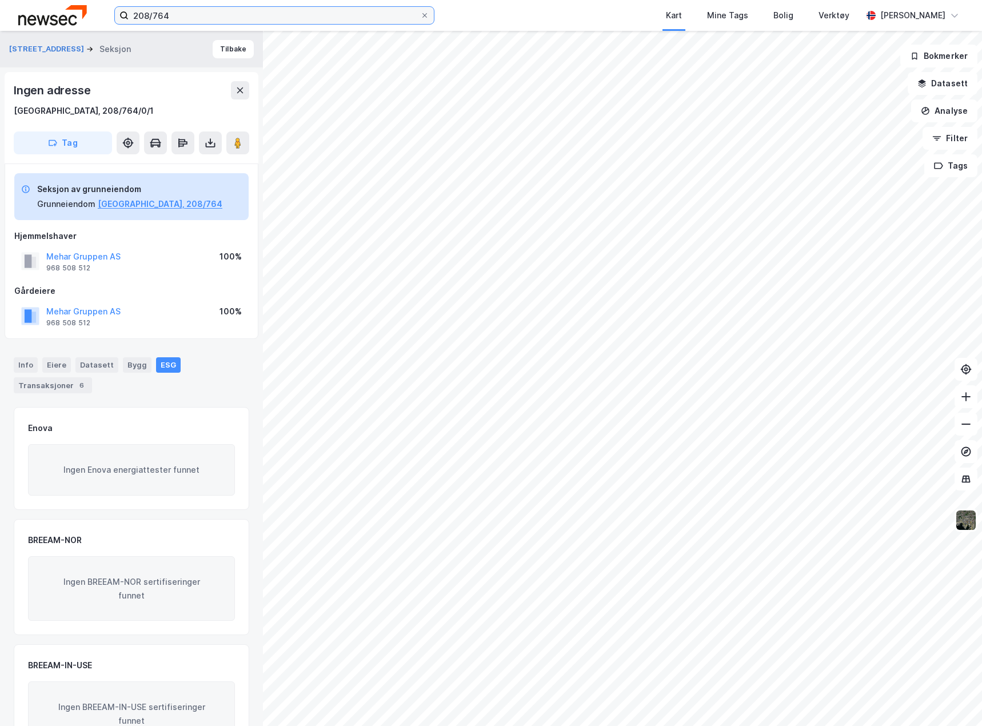
click at [216, 18] on input "208/764" at bounding box center [275, 15] width 292 height 17
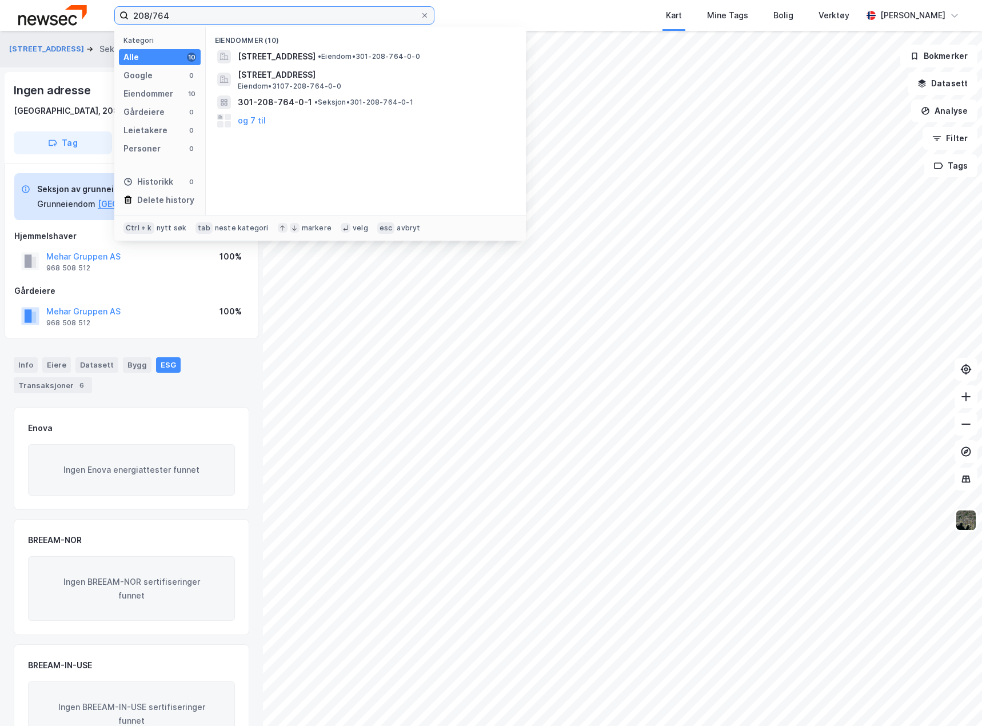
click at [216, 18] on input "208/764" at bounding box center [275, 15] width 292 height 17
type input "215/204"
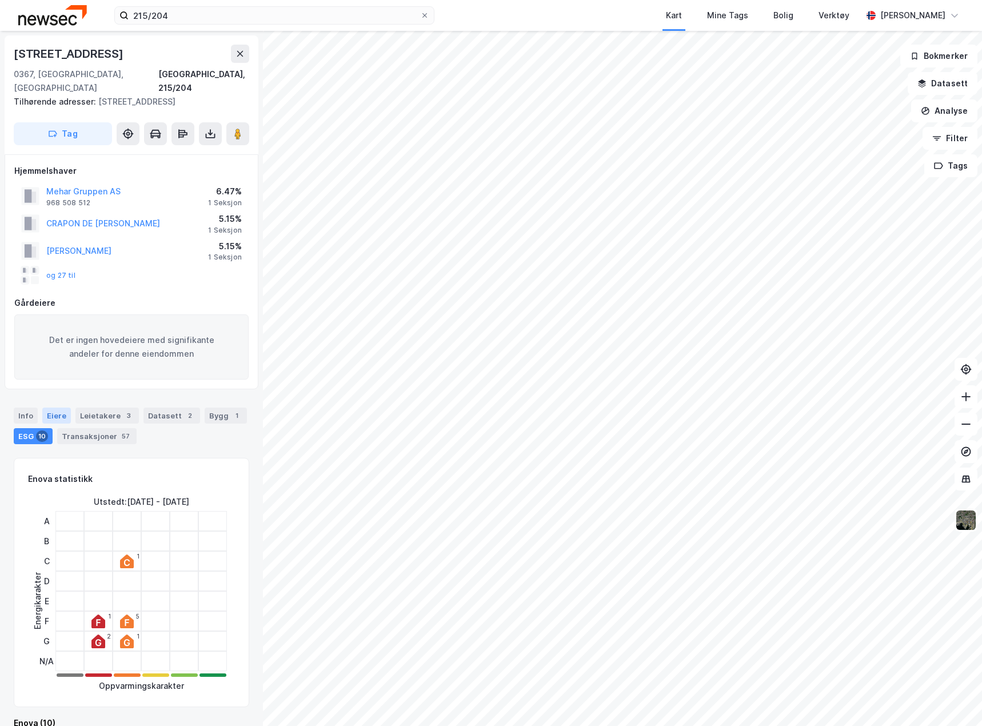
click at [62, 408] on div "Eiere" at bounding box center [56, 416] width 29 height 16
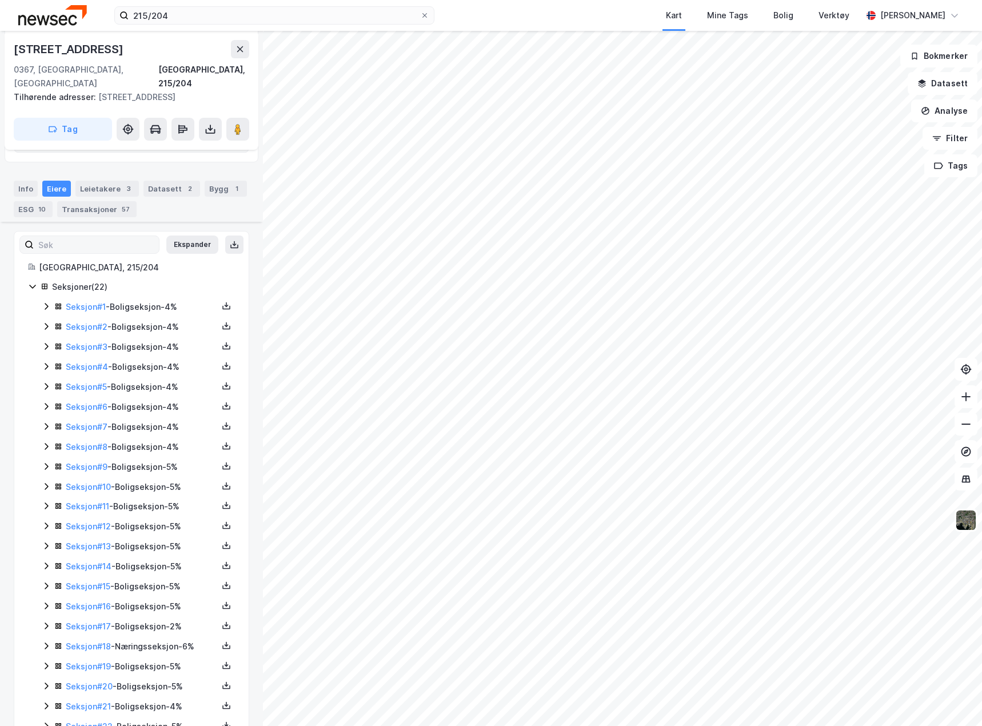
scroll to position [249, 0]
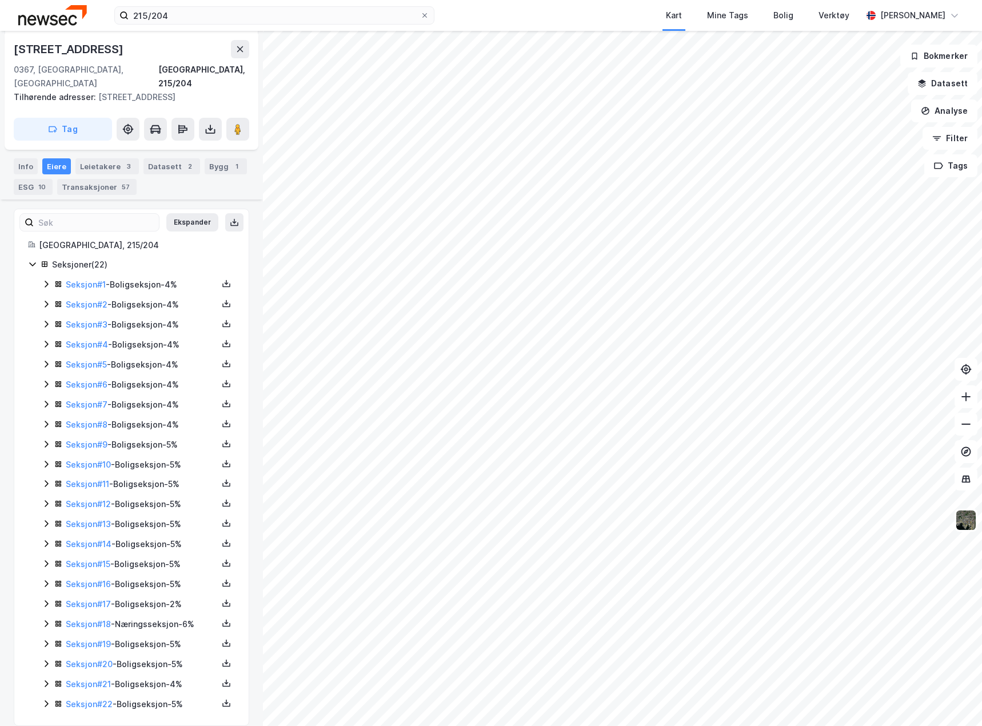
click at [45, 619] on icon at bounding box center [46, 623] width 9 height 9
click at [82, 619] on link "Seksjon # 18" at bounding box center [88, 624] width 45 height 10
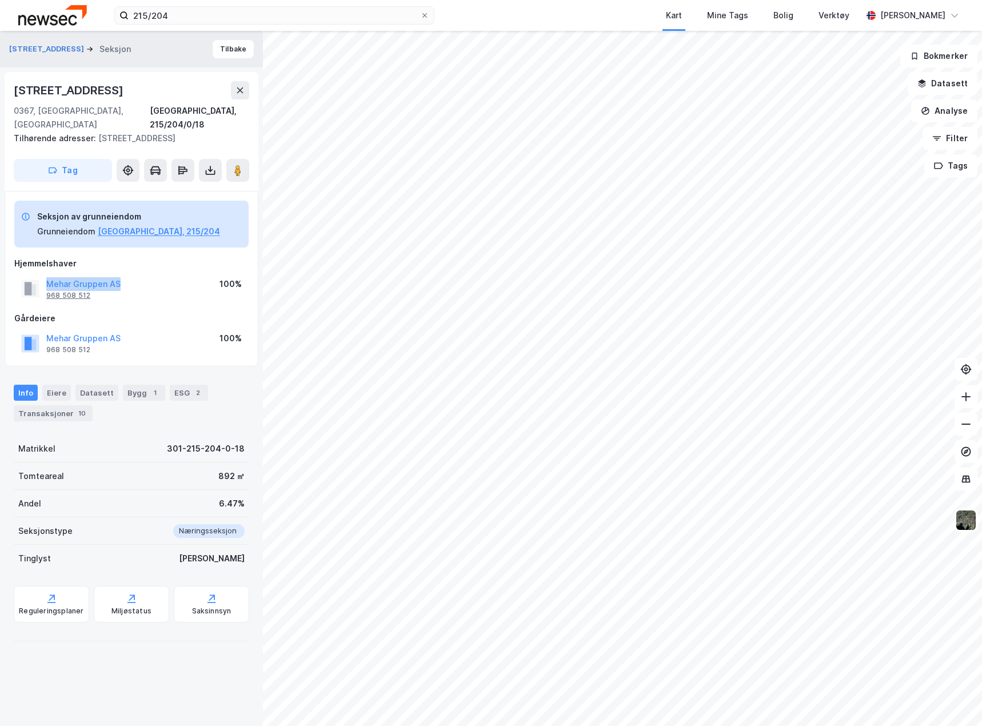
drag, startPoint x: 134, startPoint y: 270, endPoint x: 49, endPoint y: 279, distance: 85.7
click at [48, 275] on div "Mehar Gruppen AS 968 508 512 100%" at bounding box center [131, 288] width 234 height 27
copy button "Mehar Gruppen AS"
click at [179, 385] on div "ESG 2" at bounding box center [189, 393] width 38 height 16
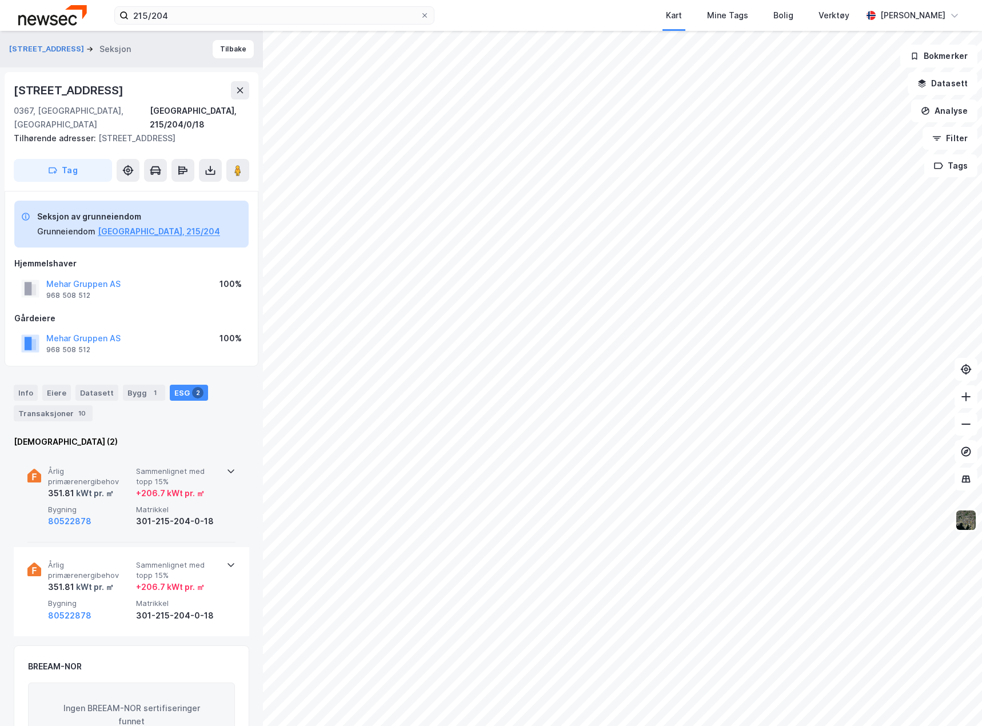
click at [218, 483] on div "Årlig primærenergibehov 351.81 kWt pr. ㎡ Sammenlignet med topp 15% + 206.7 kWt …" at bounding box center [131, 497] width 208 height 89
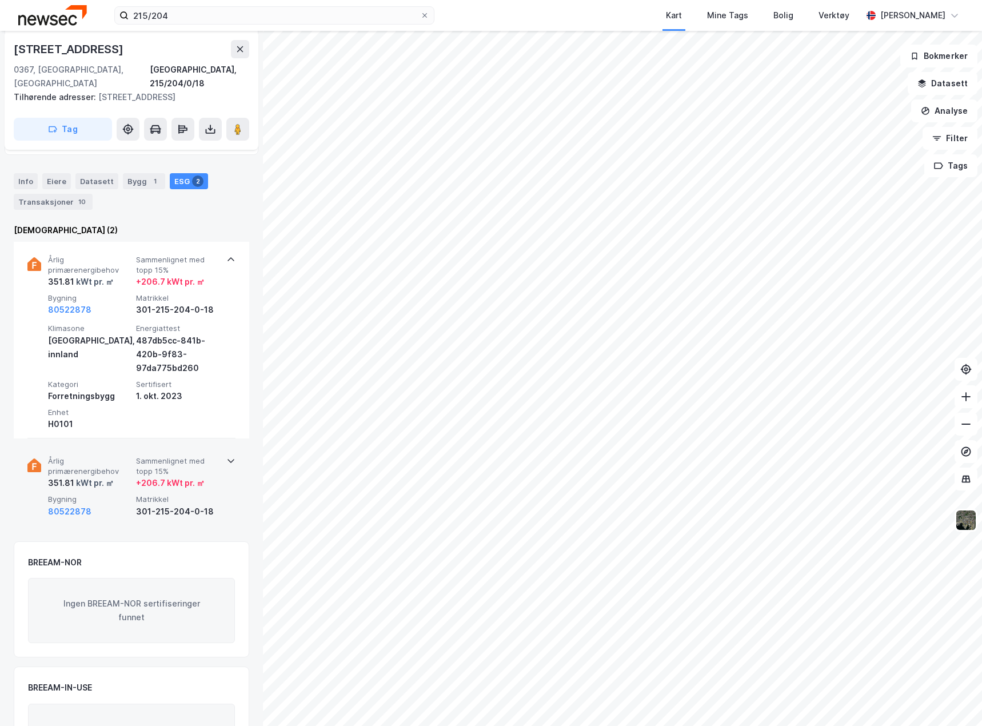
scroll to position [229, 0]
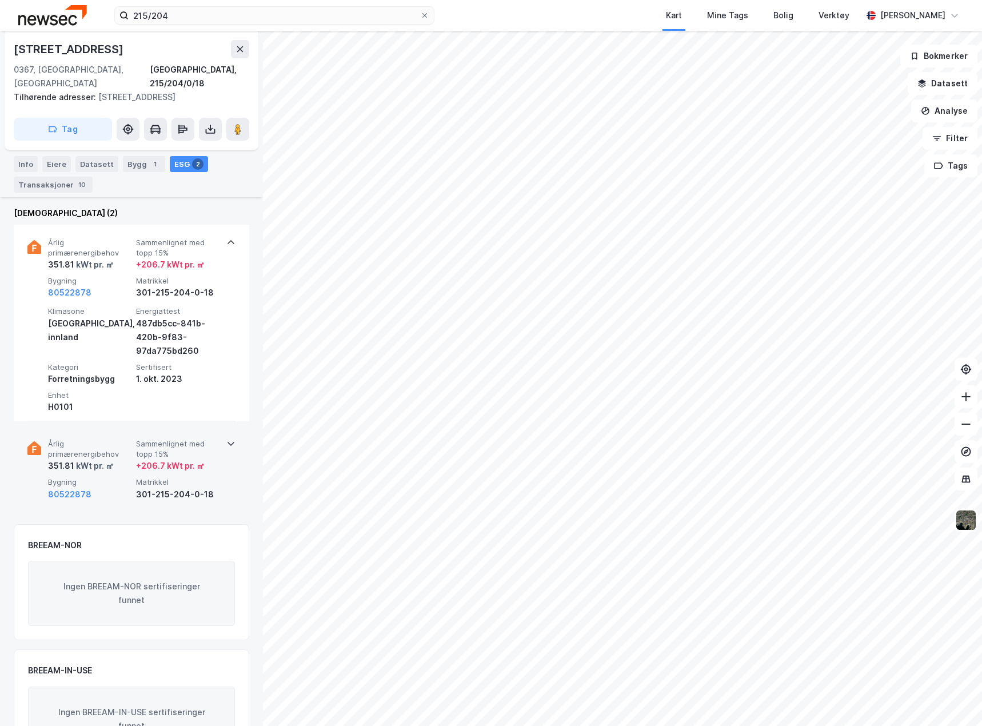
click at [221, 472] on div "Årlig primærenergibehov 351.81 kWt pr. ㎡ Sammenlignet med topp 15% + 206.7 kWt …" at bounding box center [131, 470] width 208 height 89
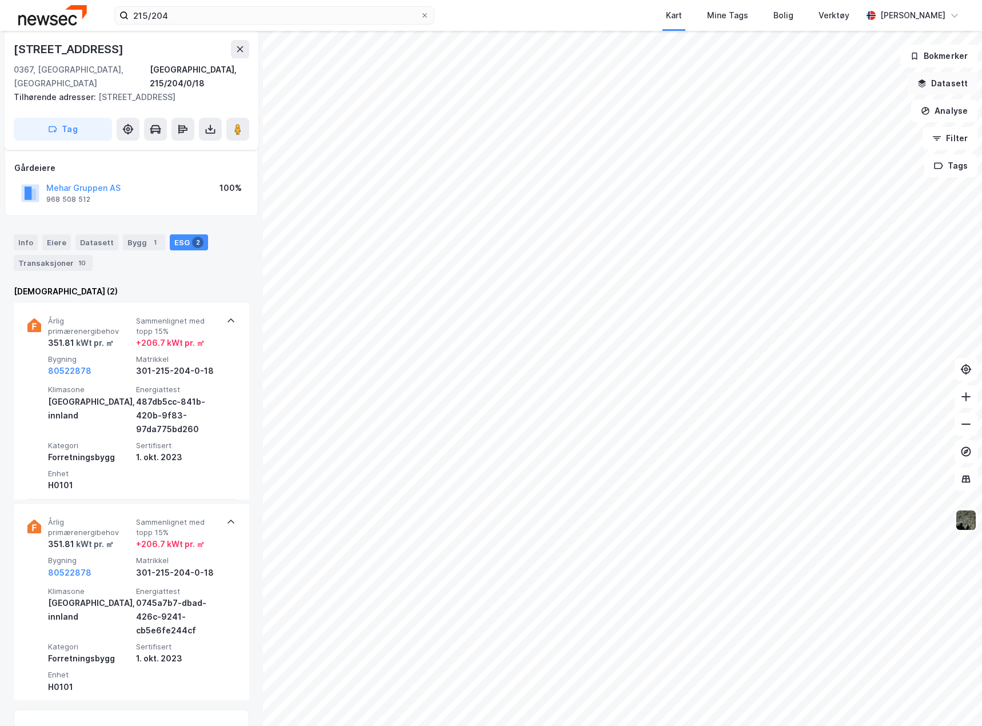
scroll to position [148, 0]
